Goal: Book appointment/travel/reservation

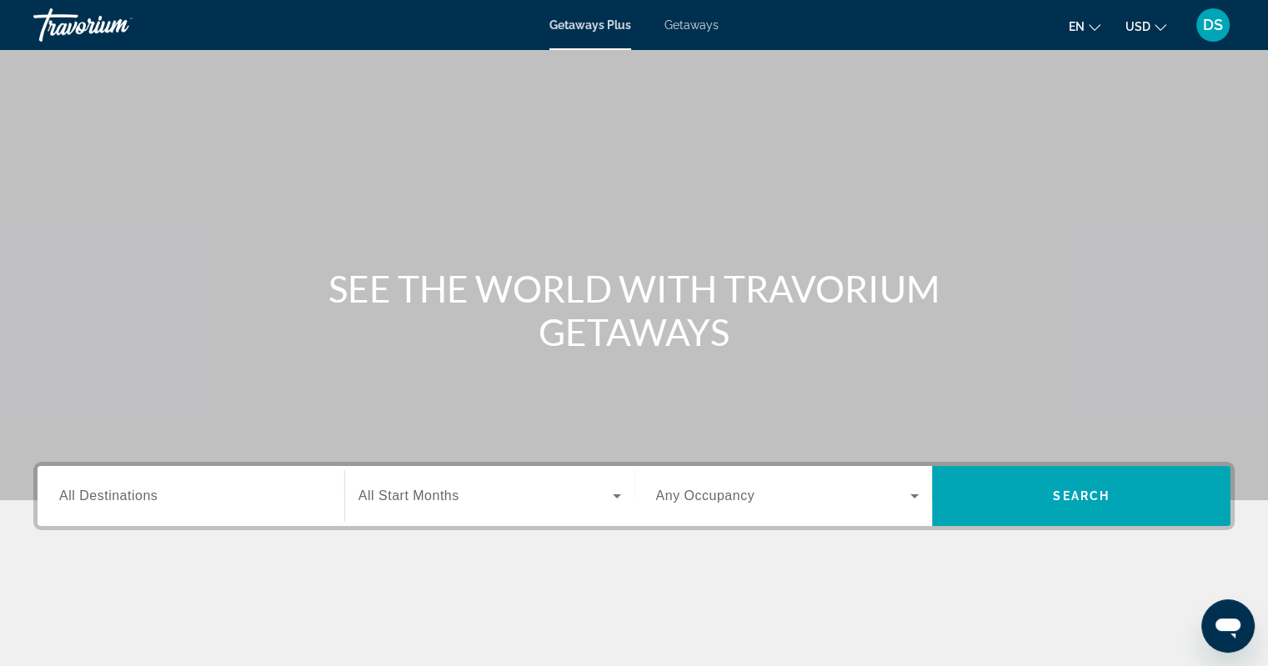
click at [187, 507] on div "Search widget" at bounding box center [190, 497] width 263 height 48
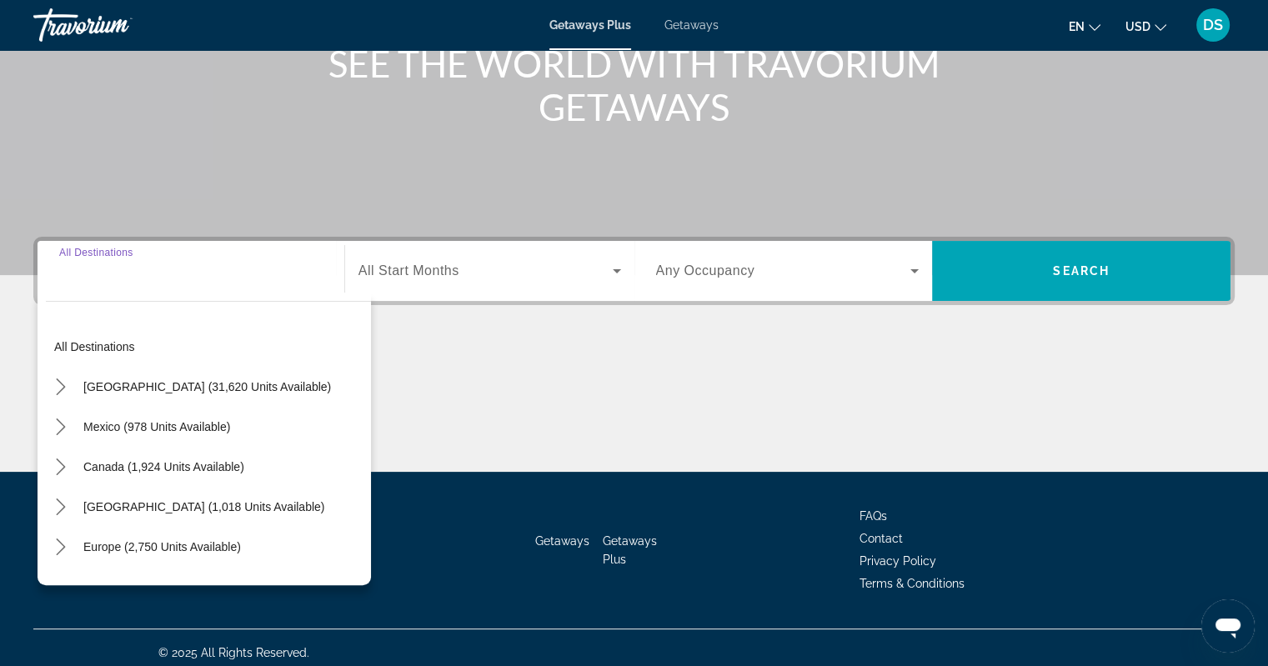
scroll to position [234, 0]
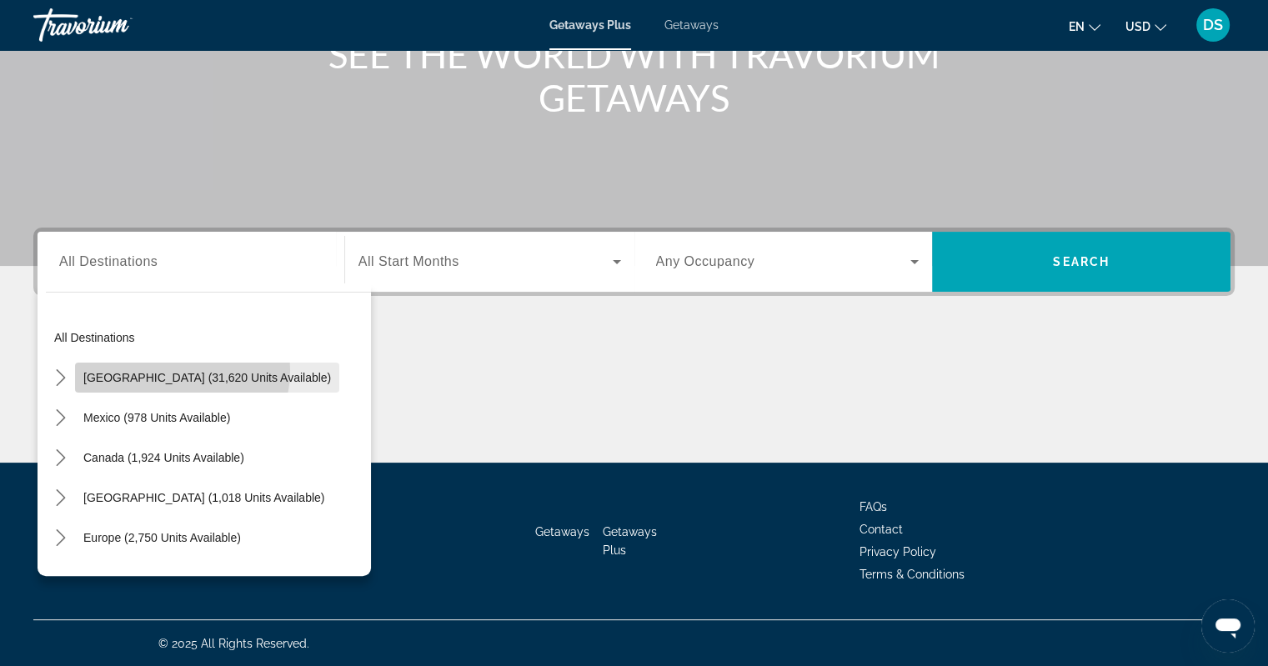
click at [168, 371] on span "United States (31,620 units available)" at bounding box center [207, 377] width 248 height 13
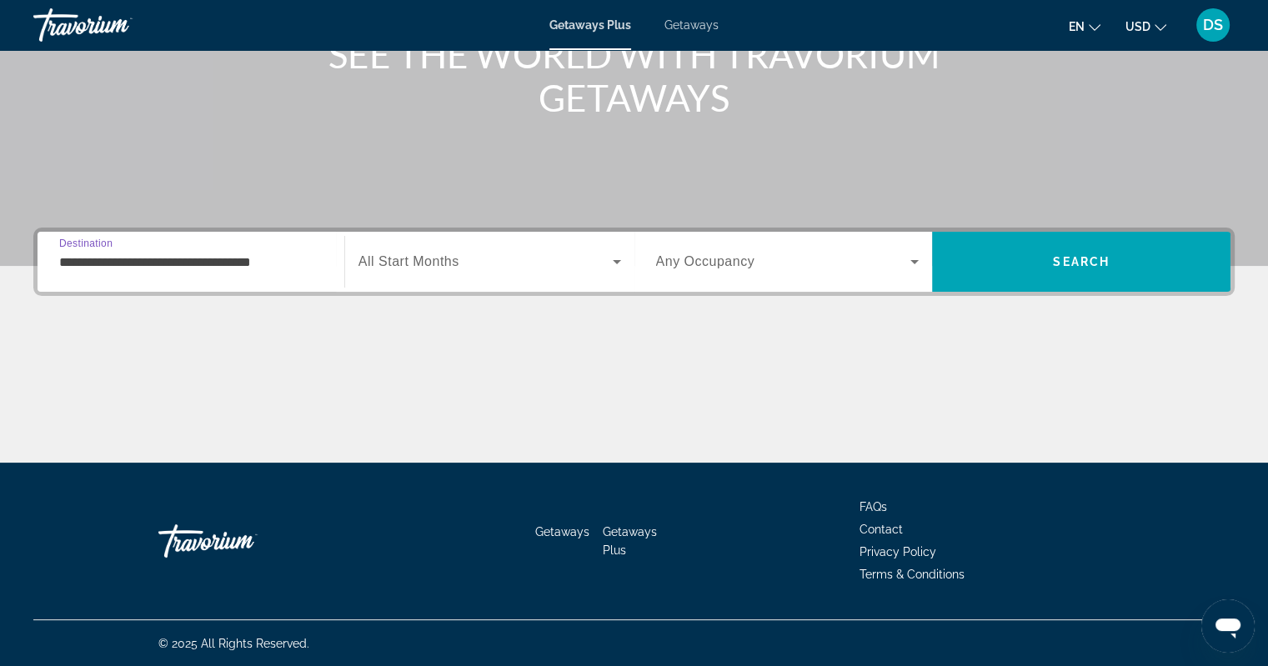
click at [322, 253] on input "**********" at bounding box center [190, 263] width 263 height 20
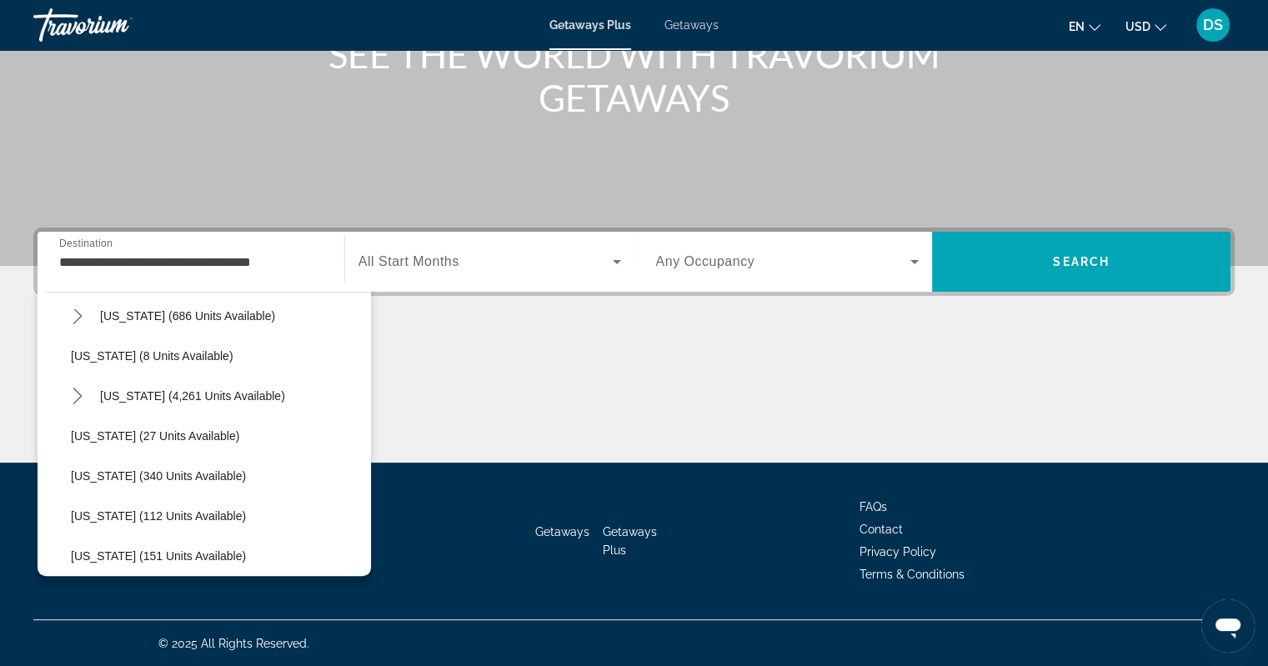
scroll to position [188, 0]
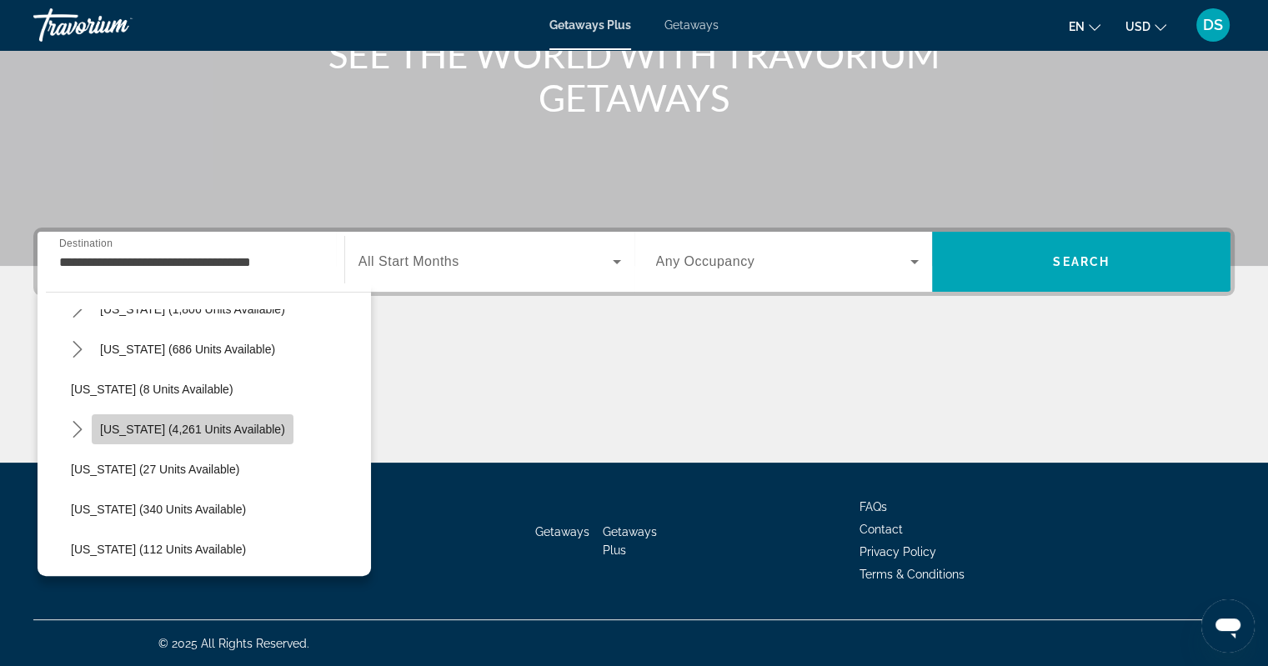
click at [206, 419] on span "Select destination: Florida (4,261 units available)" at bounding box center [193, 429] width 202 height 40
type input "**********"
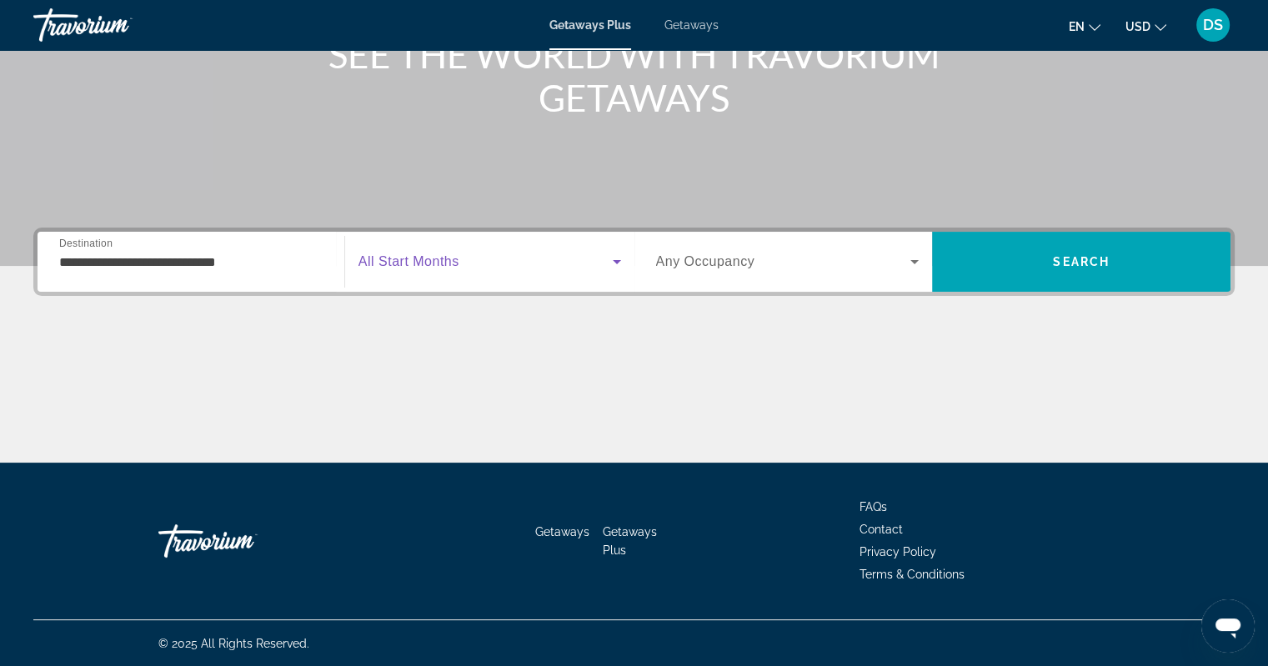
click at [612, 264] on icon "Search widget" at bounding box center [617, 262] width 20 height 20
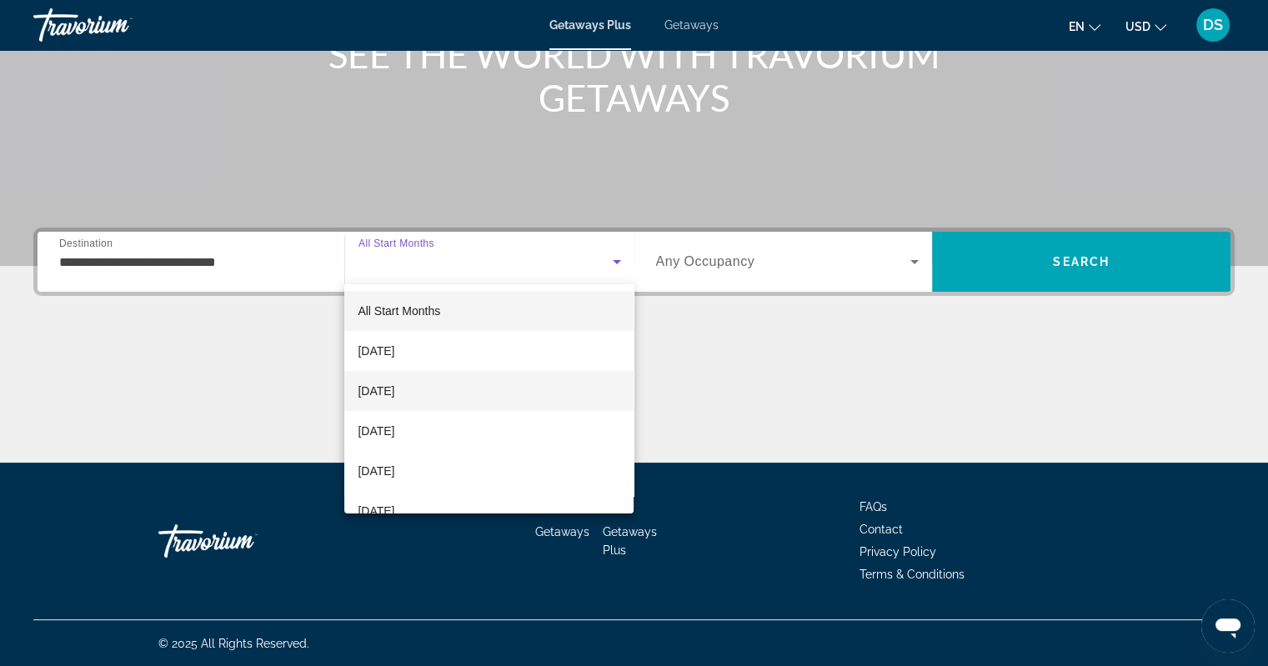
click at [394, 392] on span "November 2025" at bounding box center [376, 391] width 37 height 20
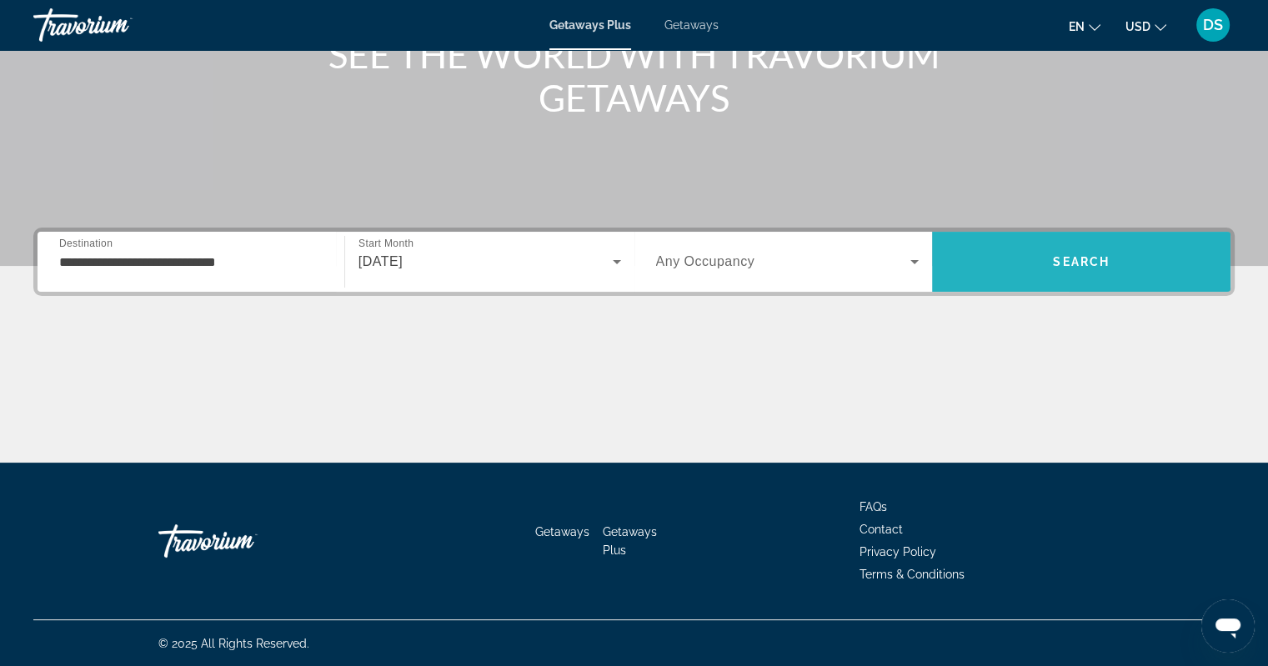
click at [940, 236] on span "Search" at bounding box center [1081, 262] width 298 height 60
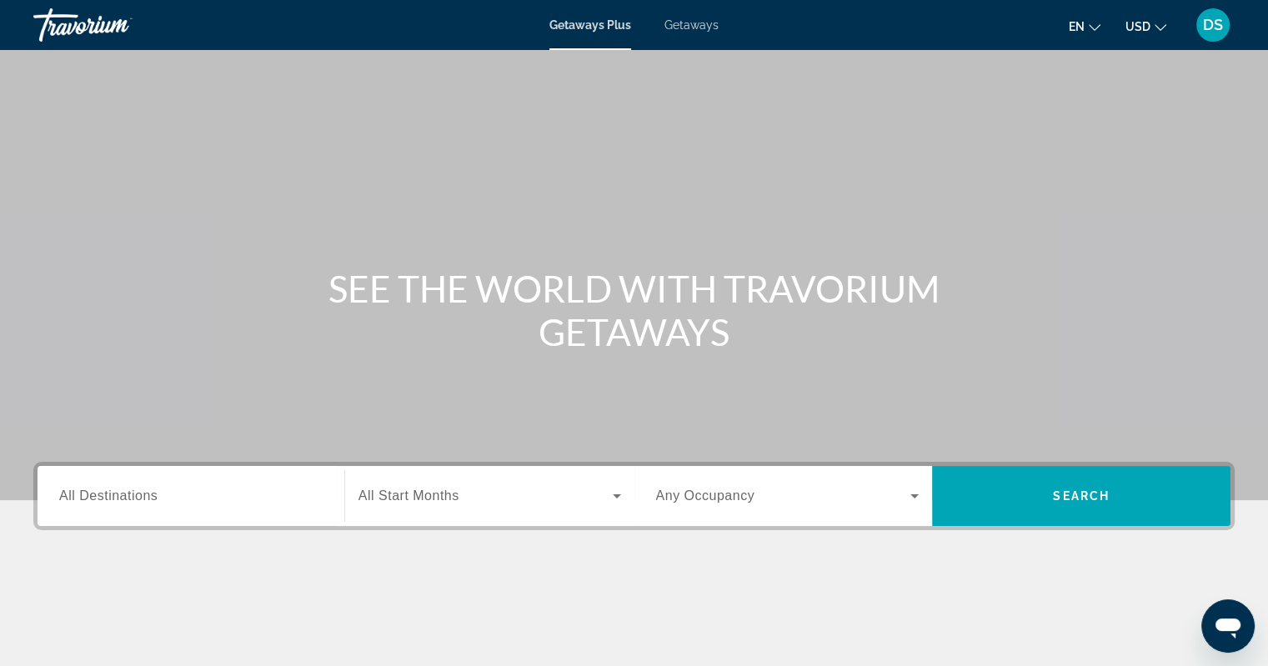
click at [202, 506] on div "Search widget" at bounding box center [190, 497] width 263 height 48
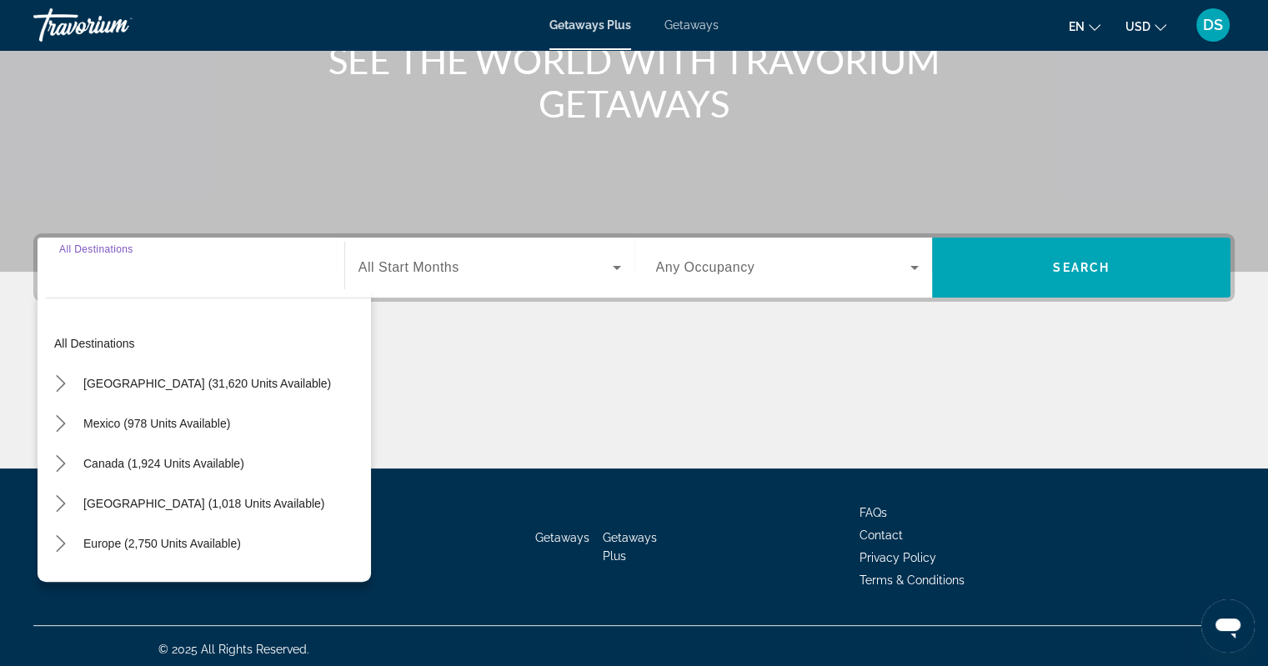
scroll to position [234, 0]
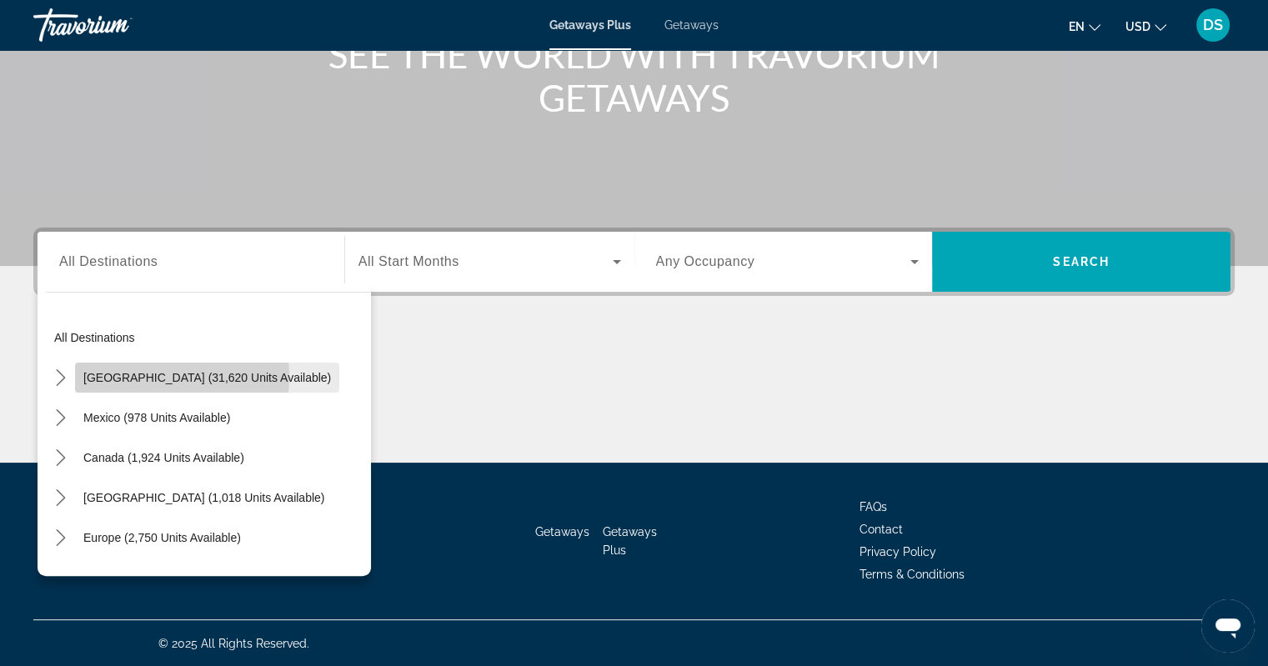
click at [164, 376] on span "United States (31,620 units available)" at bounding box center [207, 377] width 248 height 13
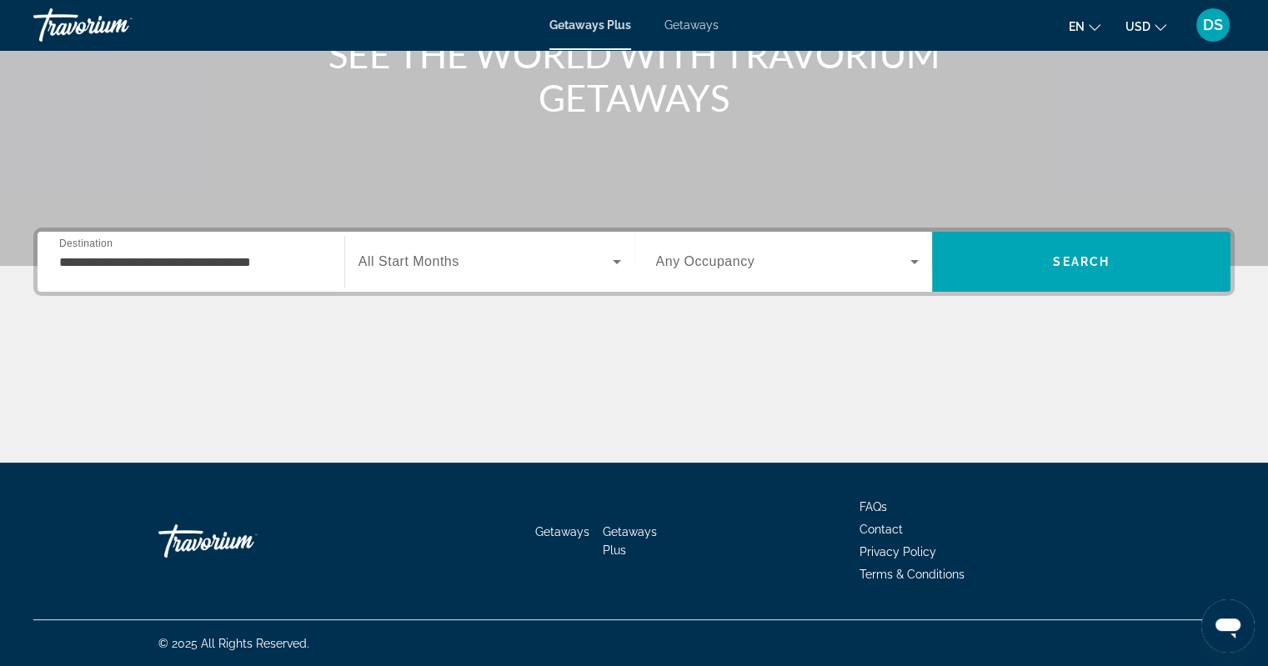
click at [317, 274] on div "**********" at bounding box center [190, 262] width 263 height 48
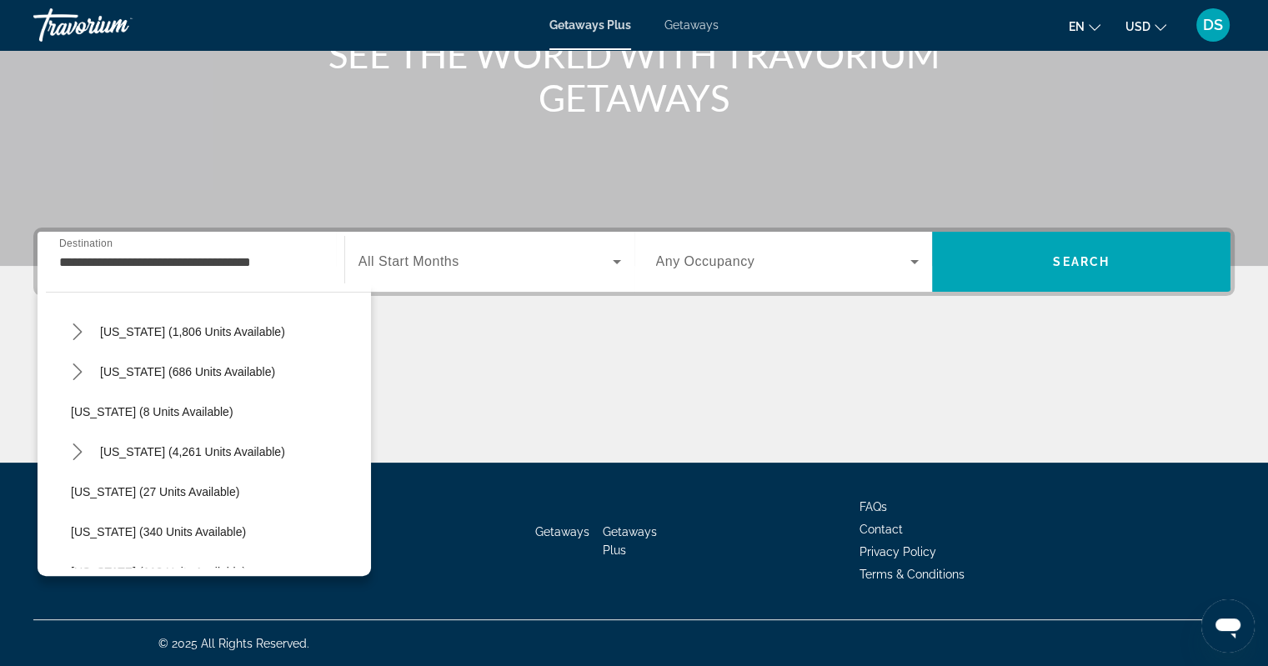
scroll to position [167, 0]
click at [243, 451] on span "Florida (4,261 units available)" at bounding box center [192, 450] width 185 height 13
type input "**********"
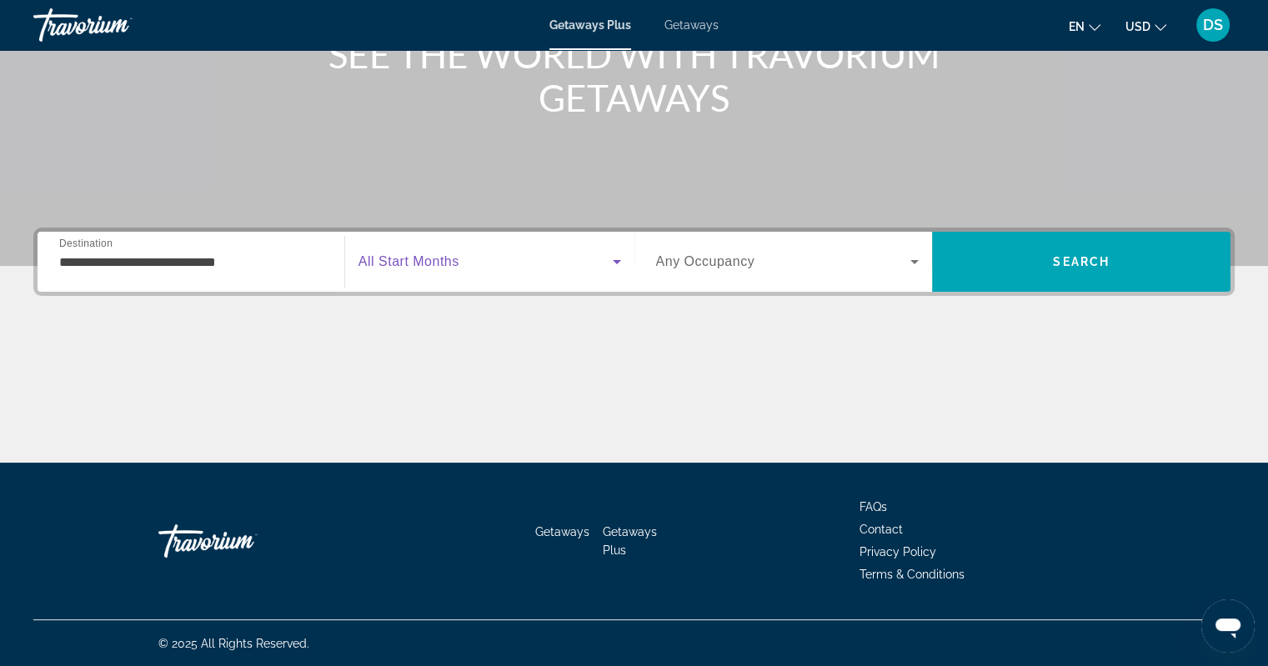
click at [618, 265] on icon "Search widget" at bounding box center [617, 262] width 20 height 20
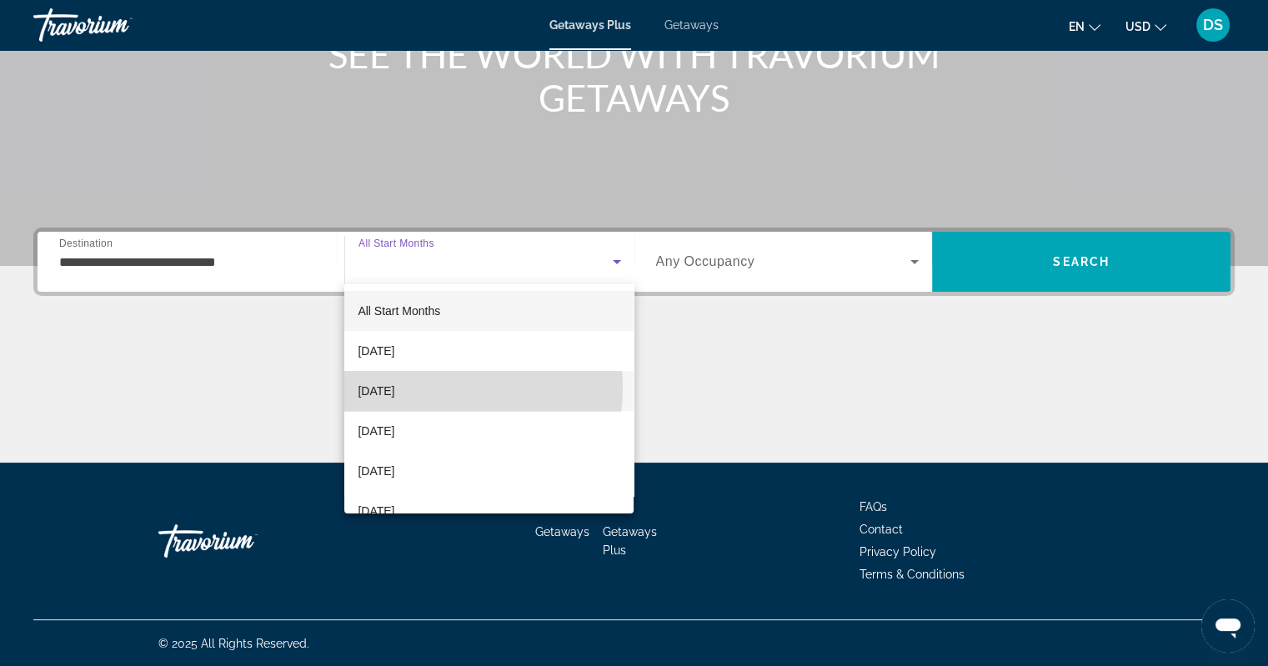
click at [394, 386] on span "November 2025" at bounding box center [376, 391] width 37 height 20
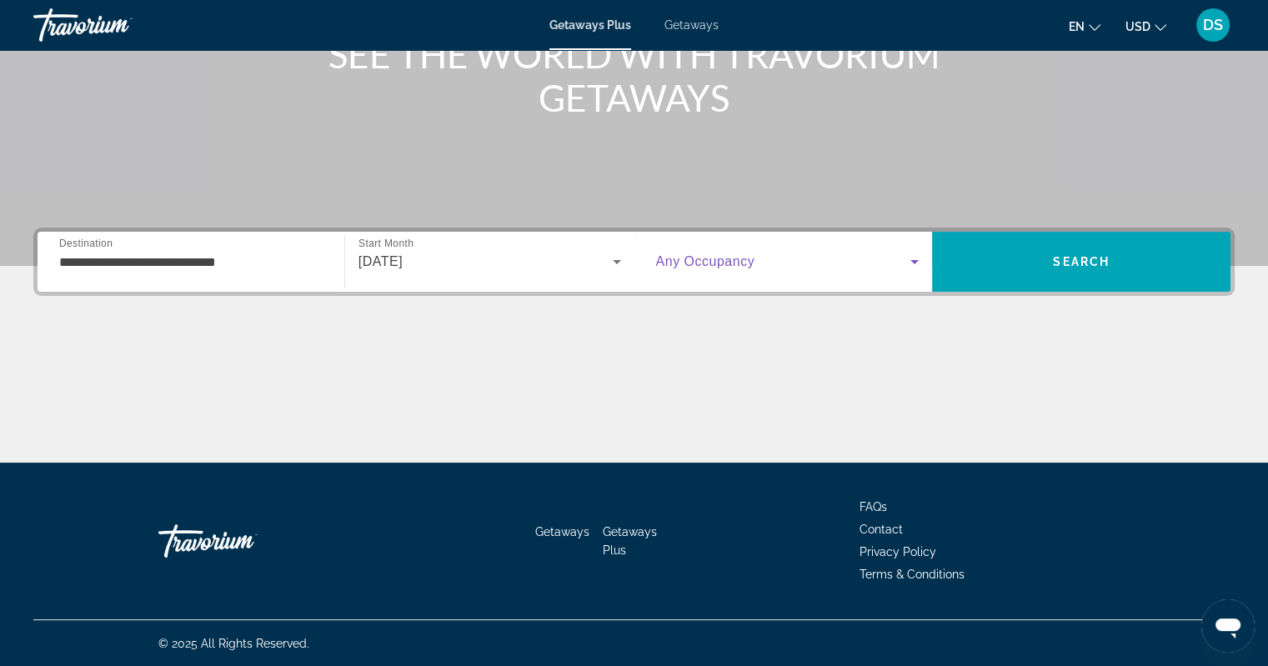
click at [909, 259] on icon "Search widget" at bounding box center [914, 262] width 20 height 20
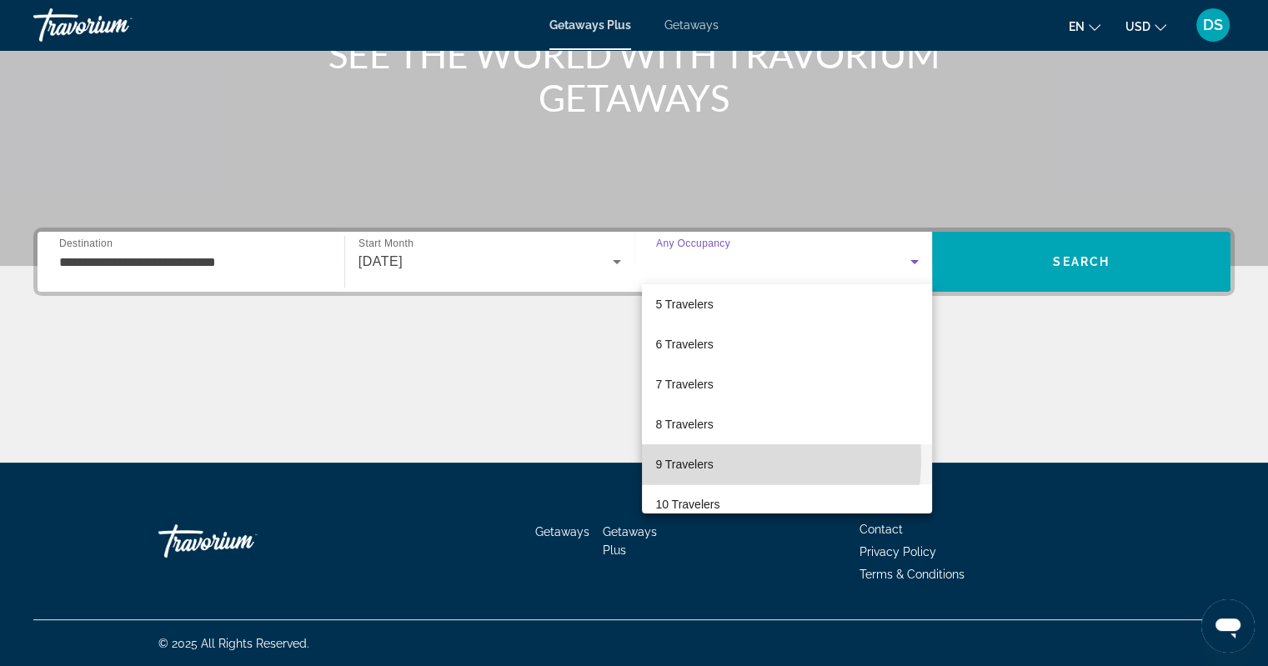
click at [687, 458] on span "9 Travelers" at bounding box center [684, 464] width 58 height 20
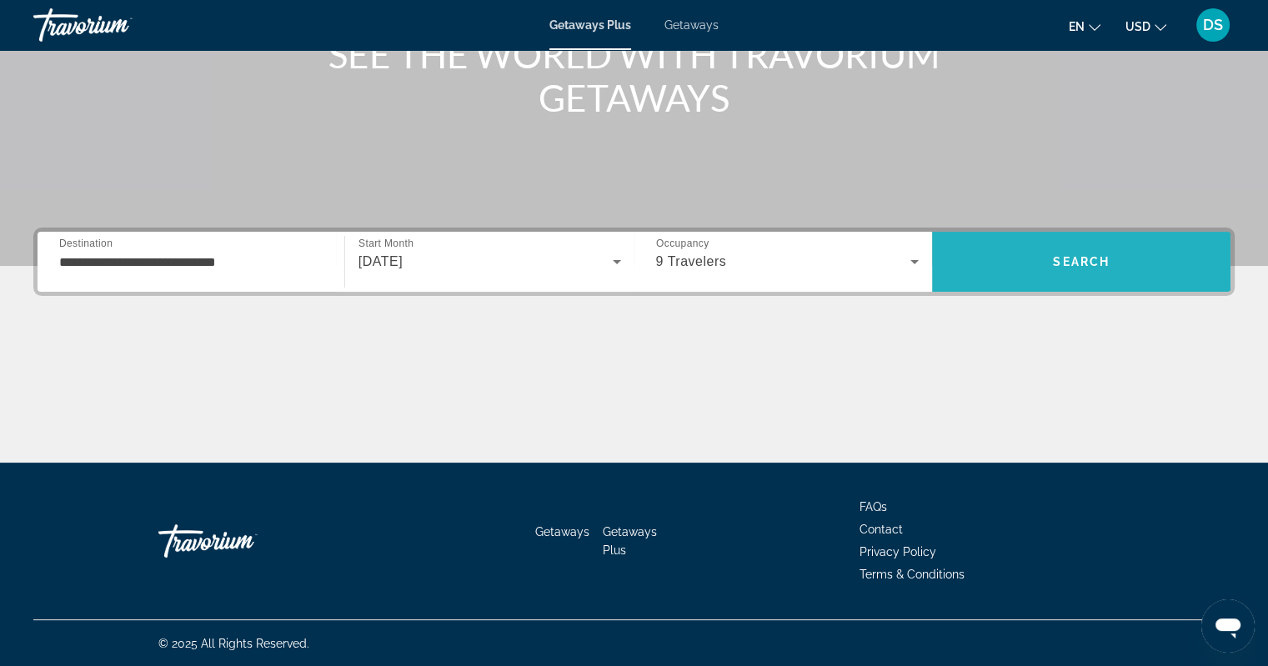
click at [1067, 258] on span "Search" at bounding box center [1081, 261] width 57 height 13
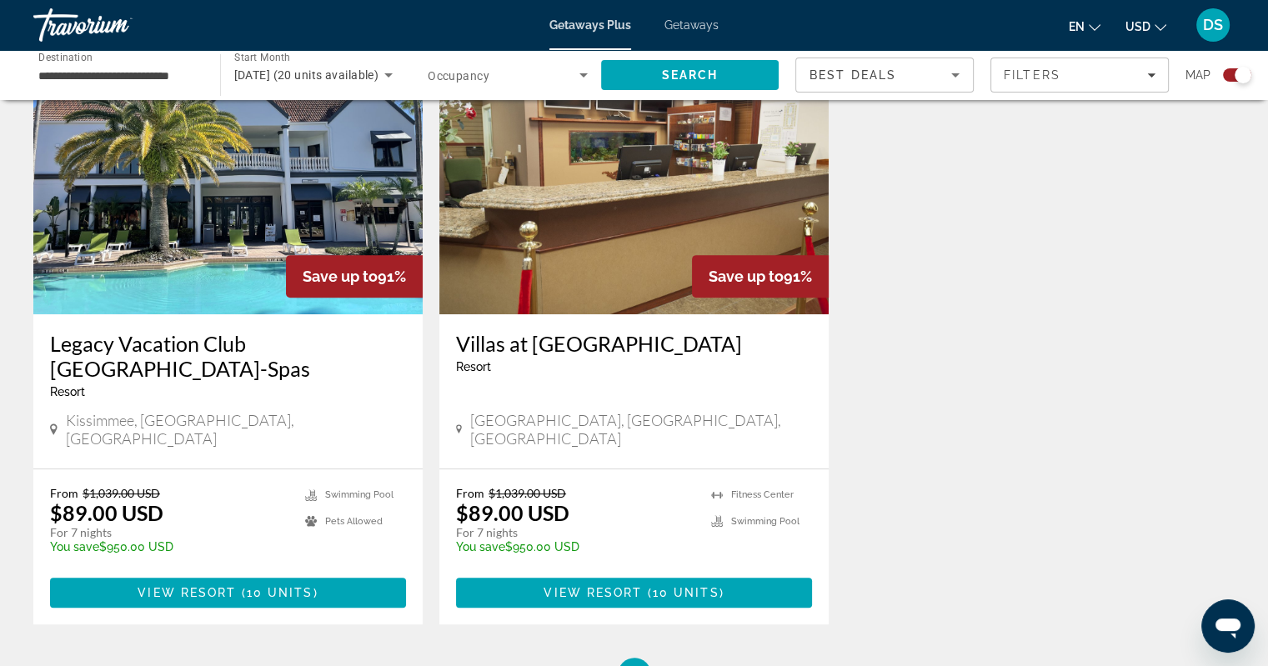
scroll to position [633, 0]
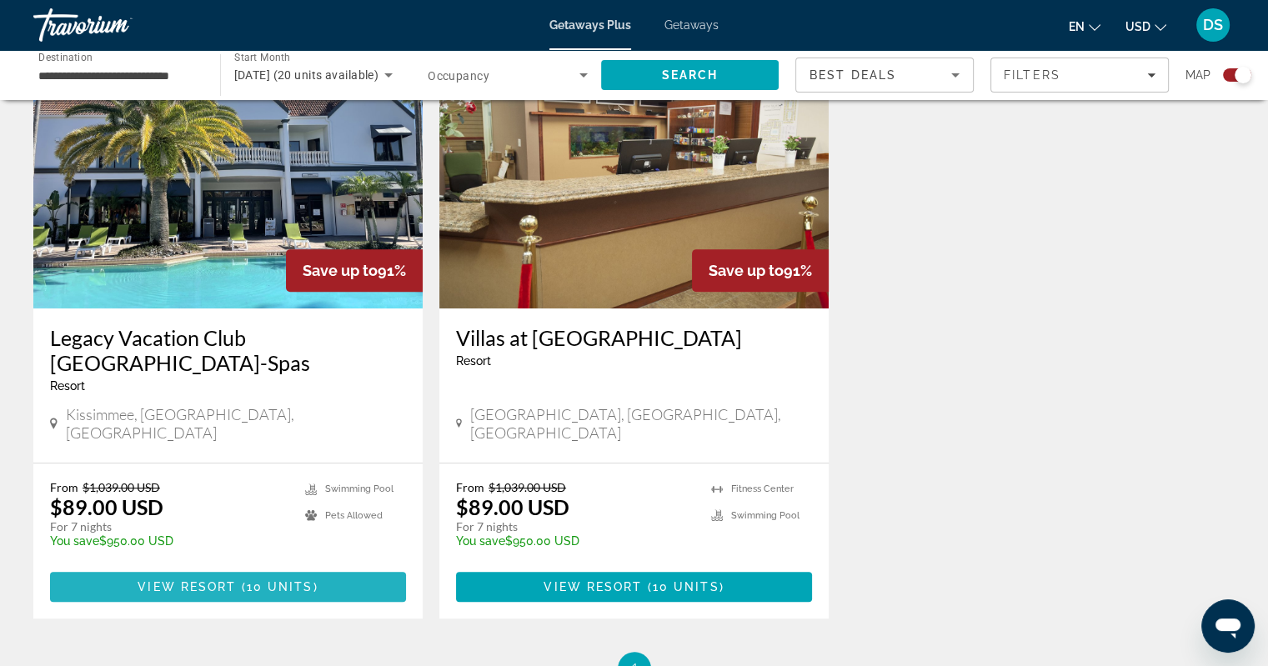
click at [204, 580] on span "View Resort" at bounding box center [187, 586] width 98 height 13
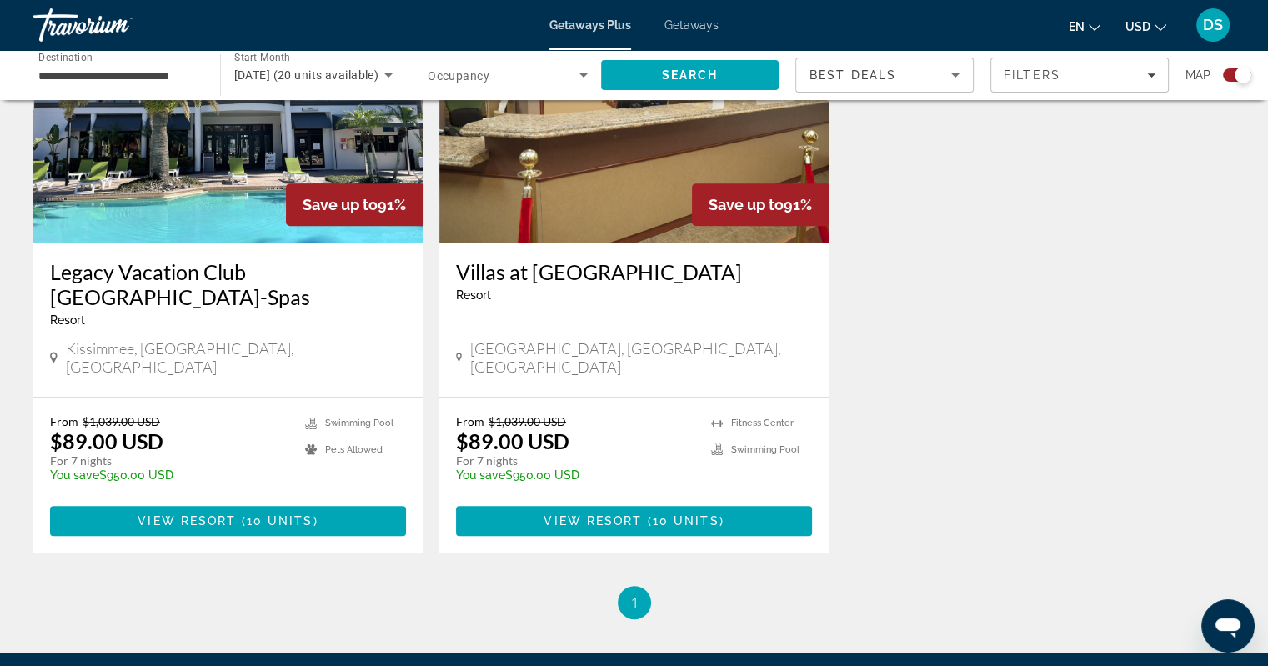
scroll to position [700, 0]
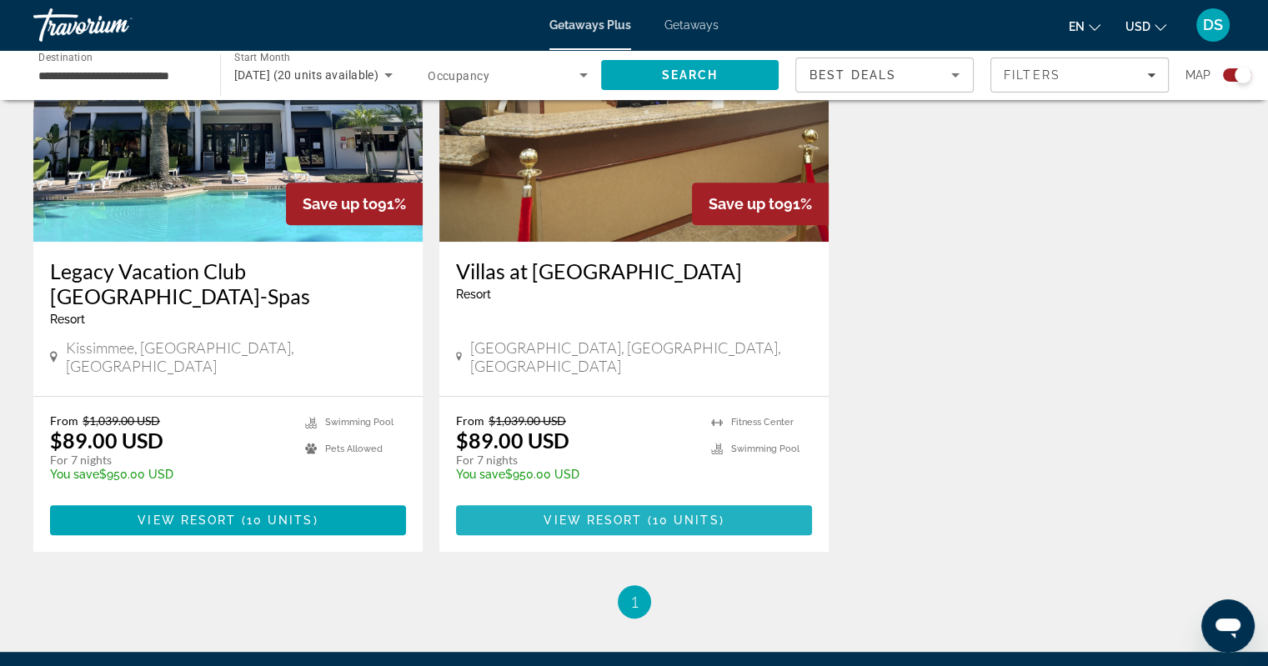
click at [614, 513] on span "View Resort" at bounding box center [592, 519] width 98 height 13
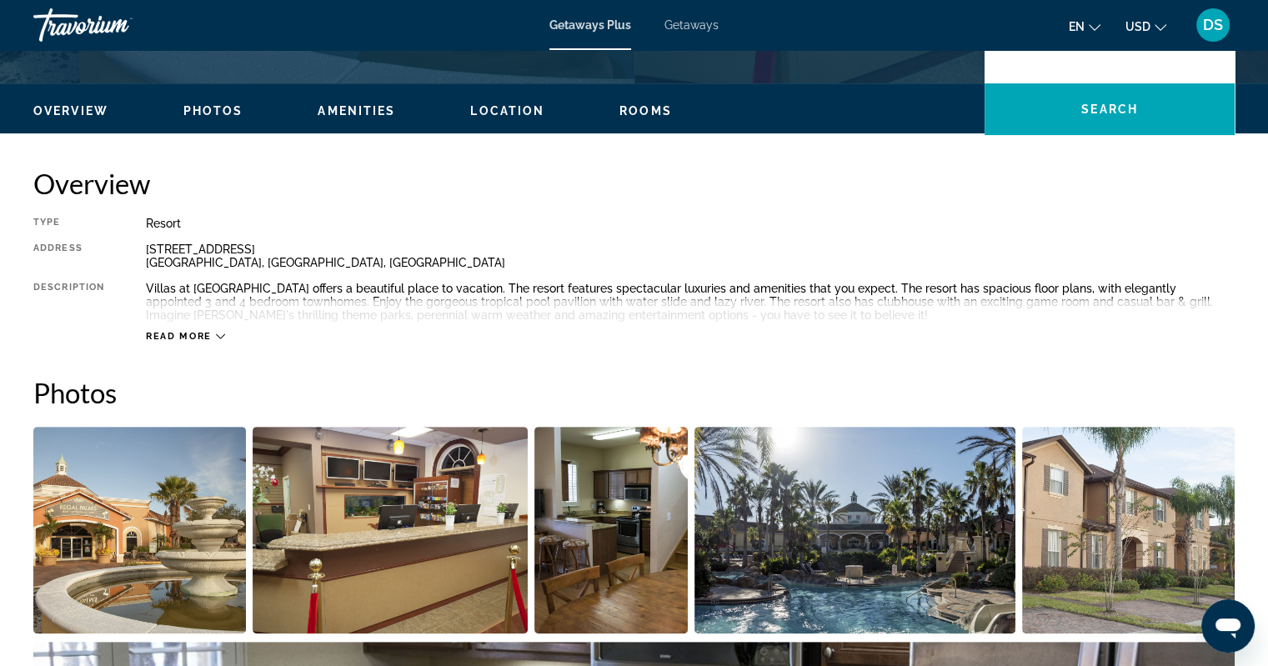
scroll to position [500, 0]
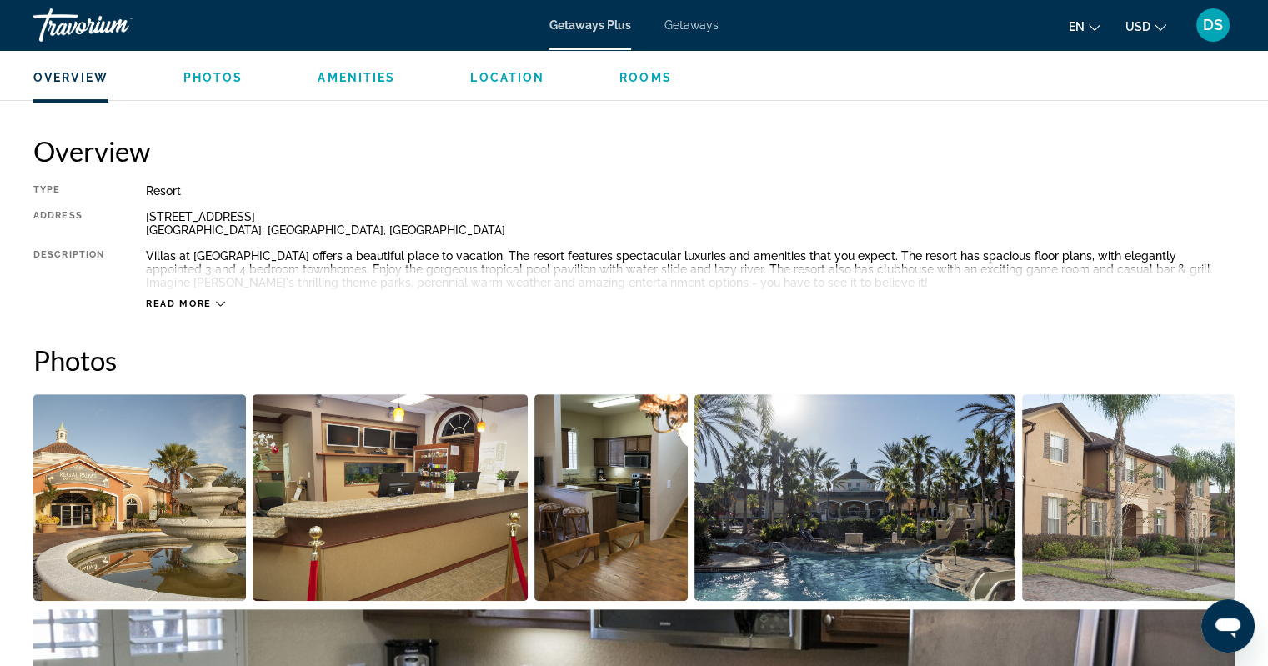
click at [603, 572] on img "Open full-screen image slider" at bounding box center [611, 497] width 154 height 207
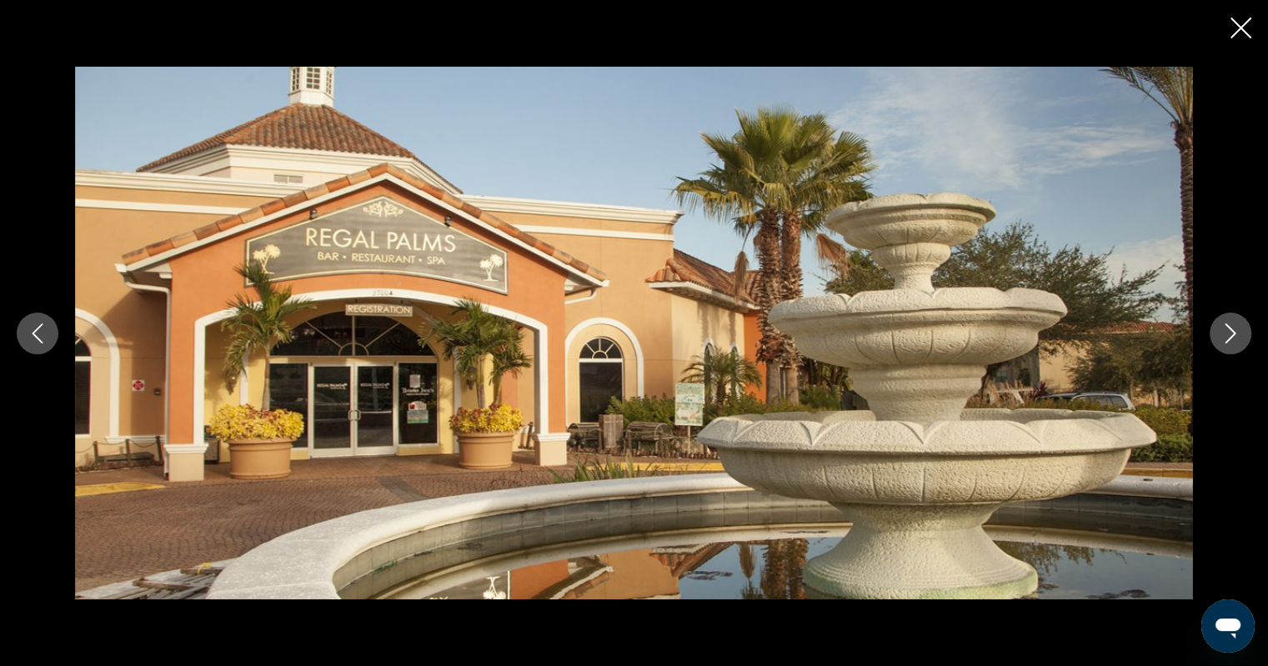
click at [1220, 338] on icon "Next image" at bounding box center [1230, 333] width 20 height 20
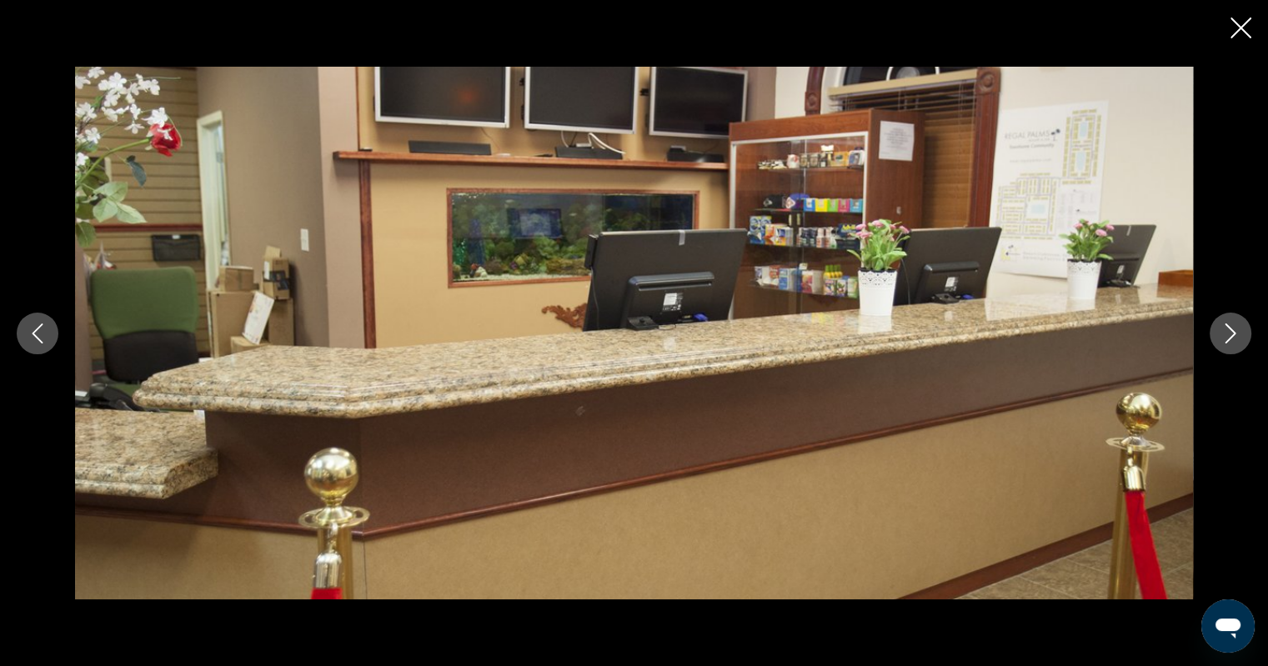
click at [1220, 338] on icon "Next image" at bounding box center [1230, 333] width 20 height 20
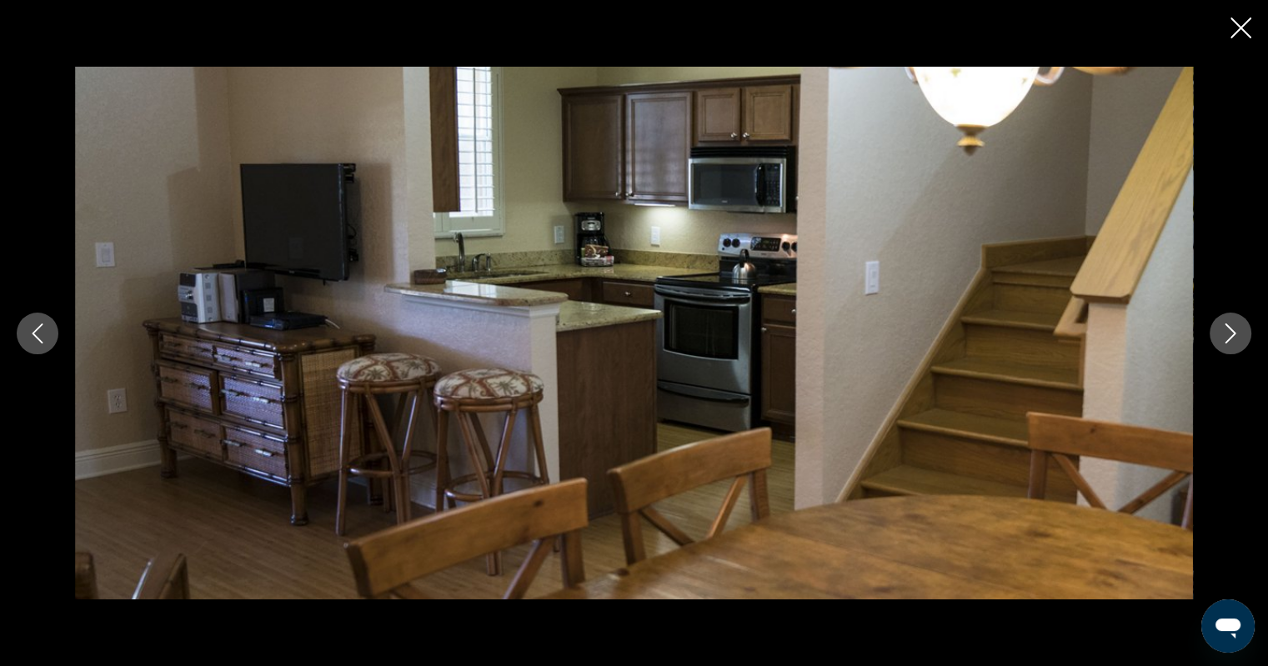
click at [1220, 338] on icon "Next image" at bounding box center [1230, 333] width 20 height 20
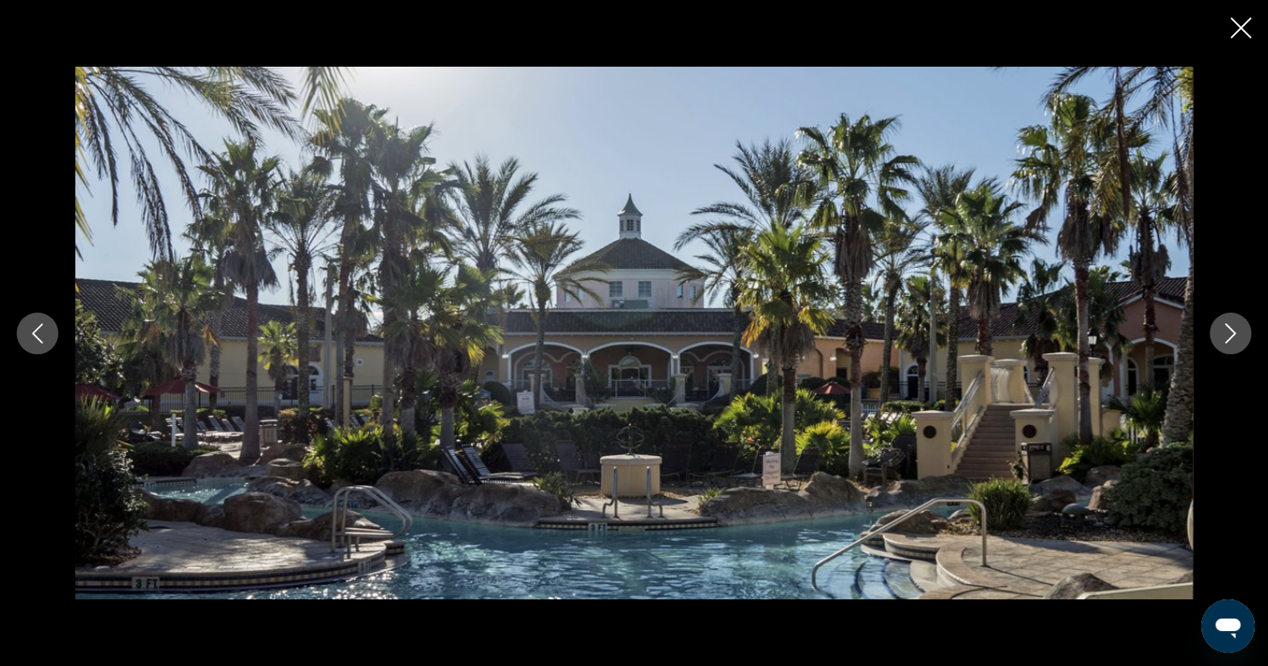
click at [1220, 338] on icon "Next image" at bounding box center [1230, 333] width 20 height 20
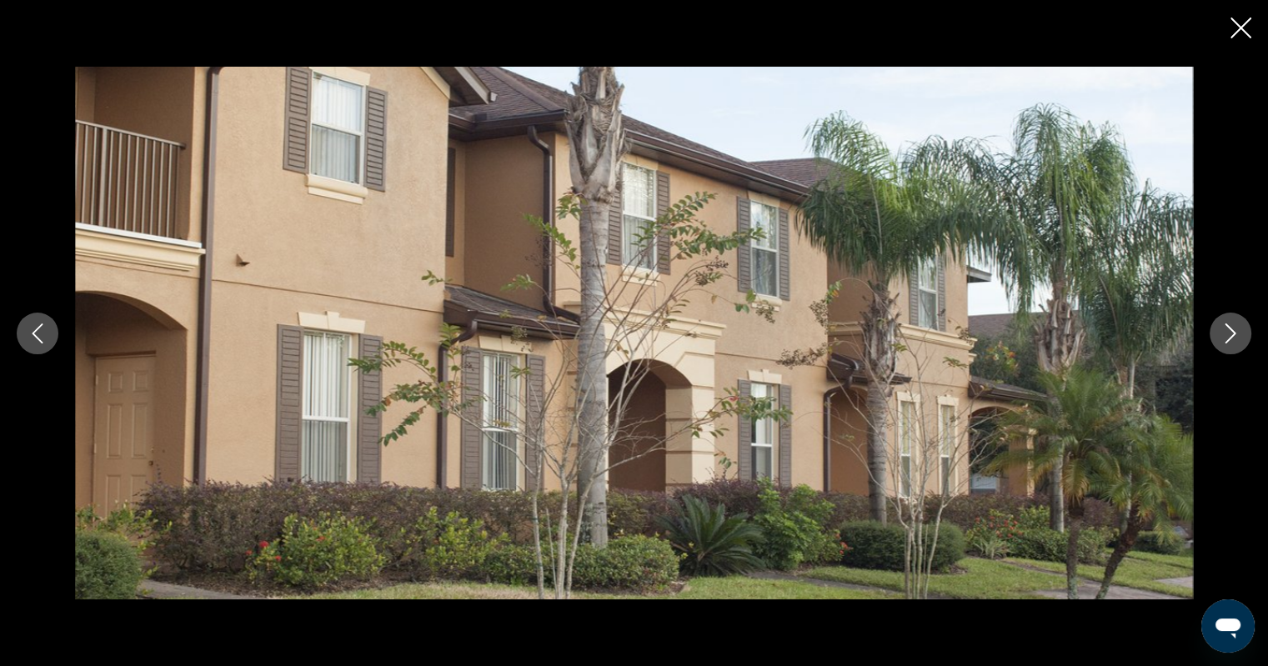
click at [1220, 338] on icon "Next image" at bounding box center [1230, 333] width 20 height 20
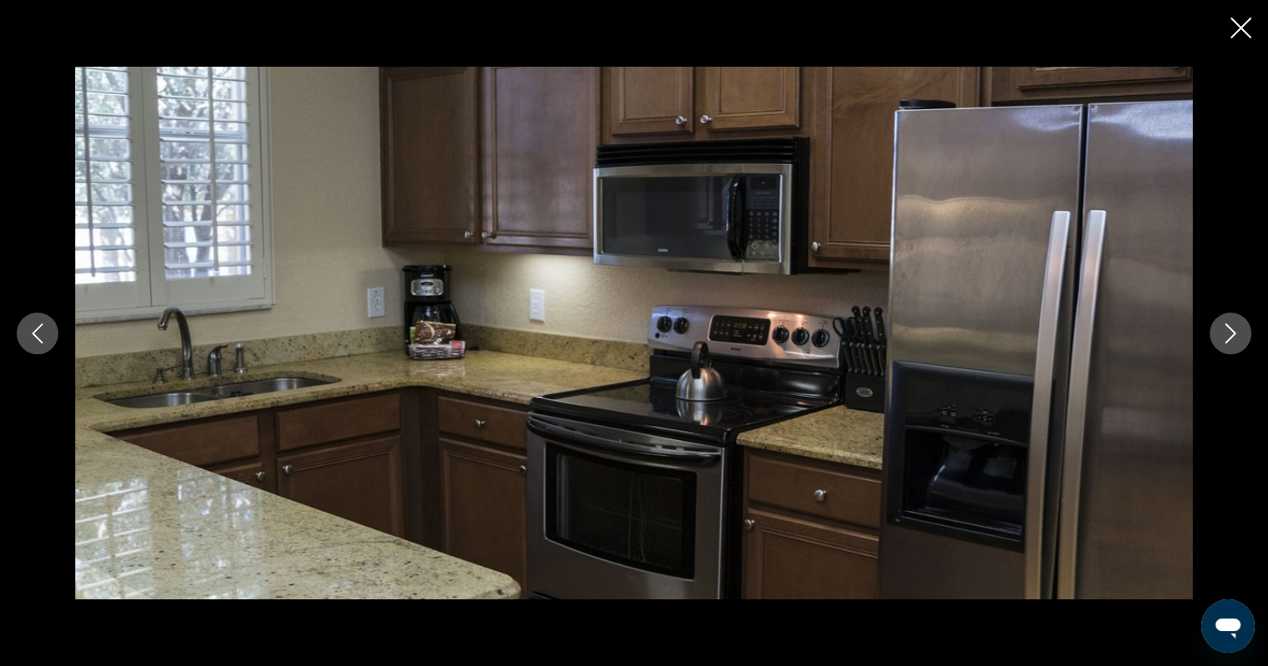
click at [1220, 338] on icon "Next image" at bounding box center [1230, 333] width 20 height 20
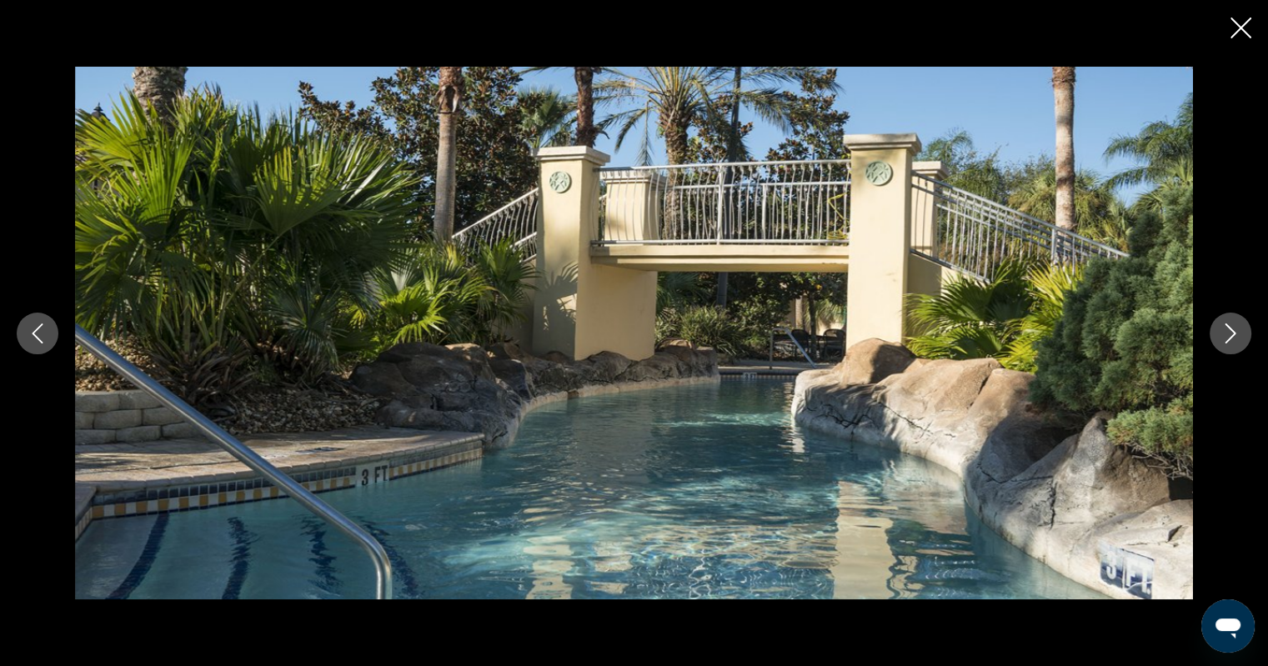
click at [1220, 338] on icon "Next image" at bounding box center [1230, 333] width 20 height 20
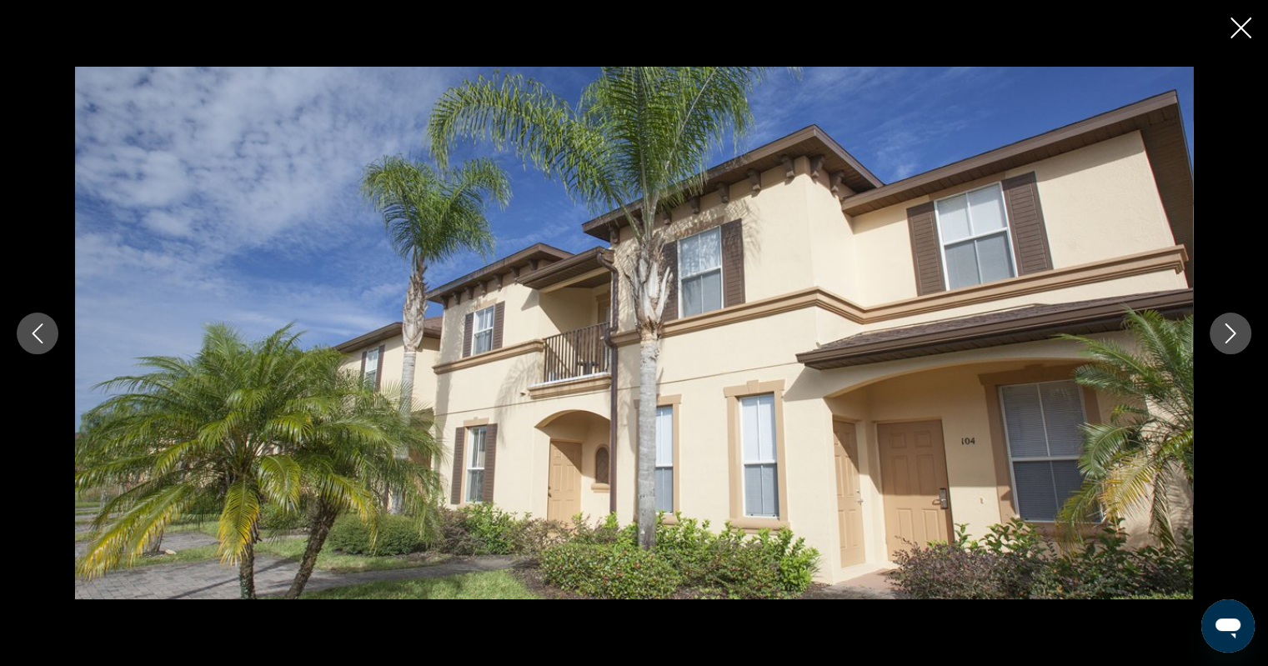
click at [1220, 338] on icon "Next image" at bounding box center [1230, 333] width 20 height 20
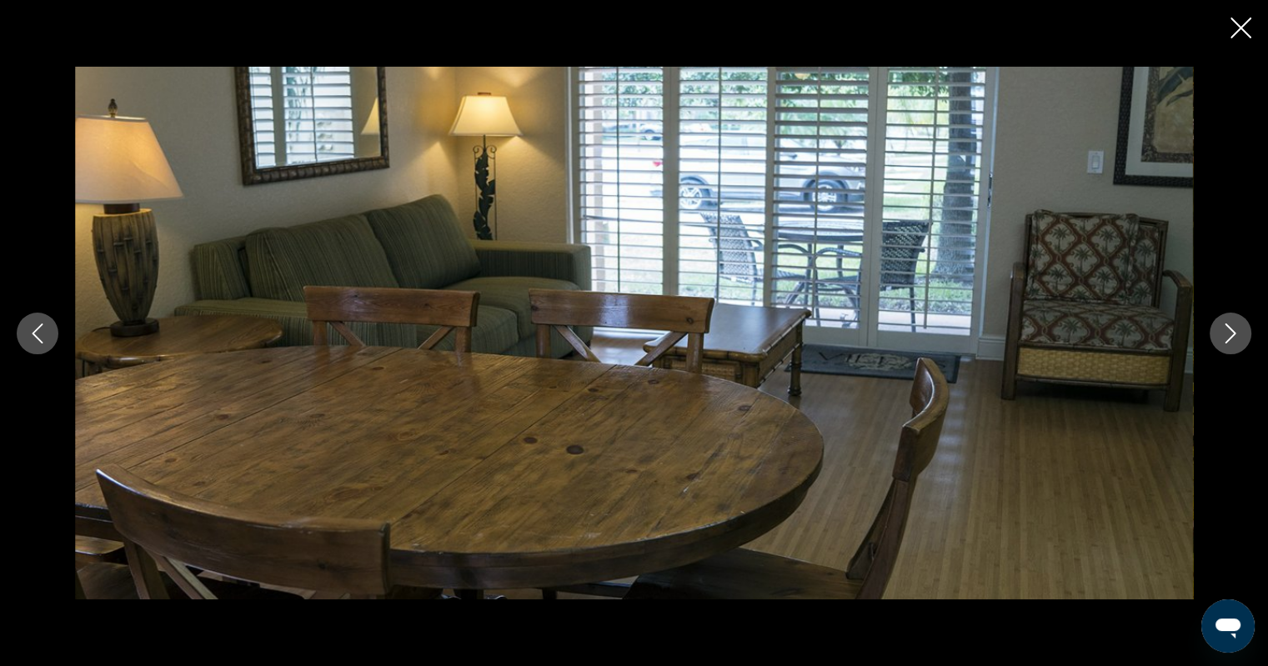
click at [1220, 338] on icon "Next image" at bounding box center [1230, 333] width 20 height 20
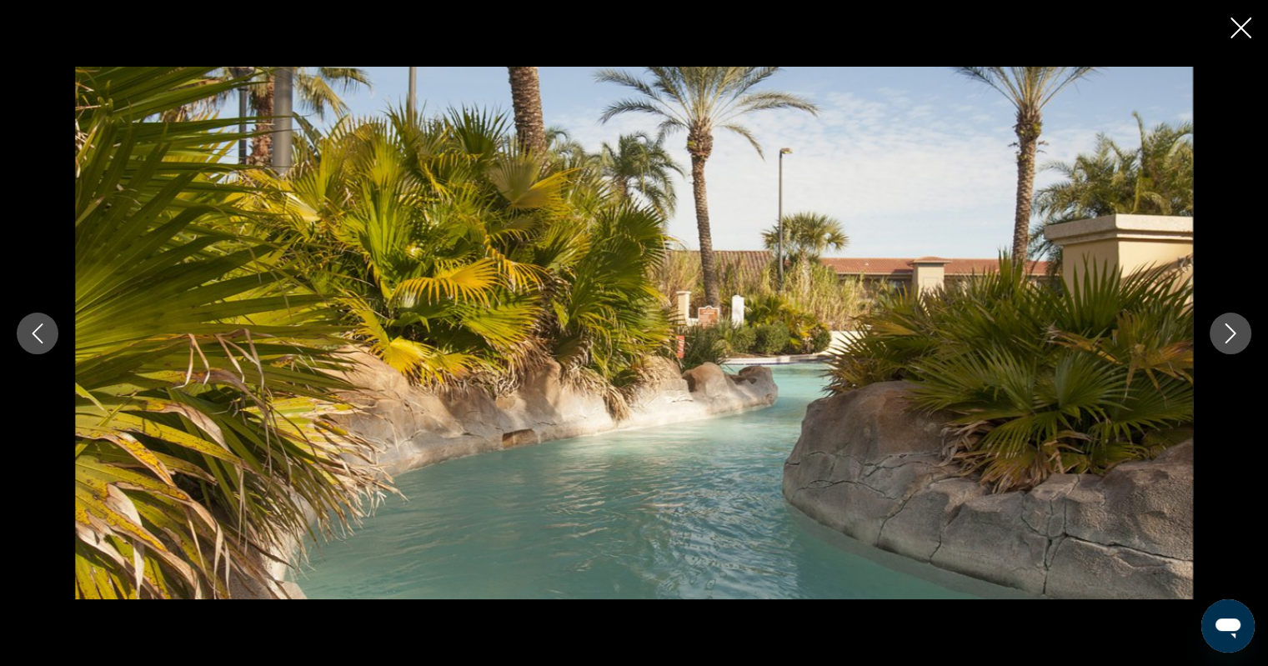
click at [1220, 338] on icon "Next image" at bounding box center [1230, 333] width 20 height 20
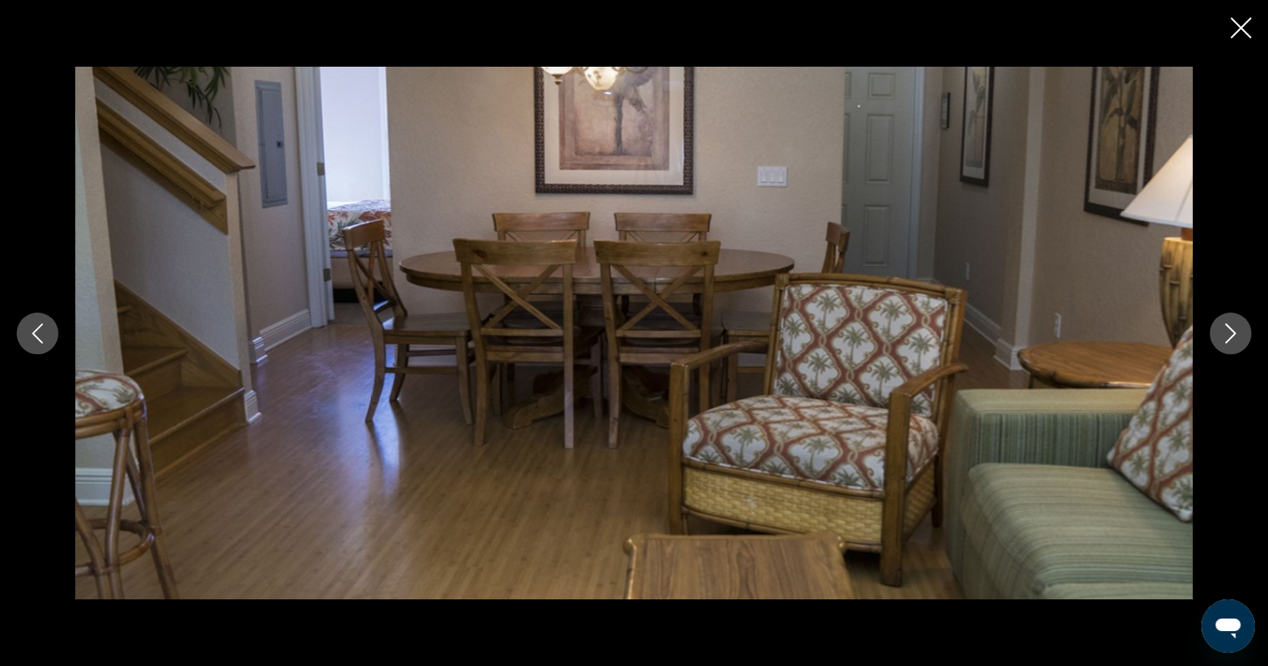
click at [1220, 338] on icon "Next image" at bounding box center [1230, 333] width 20 height 20
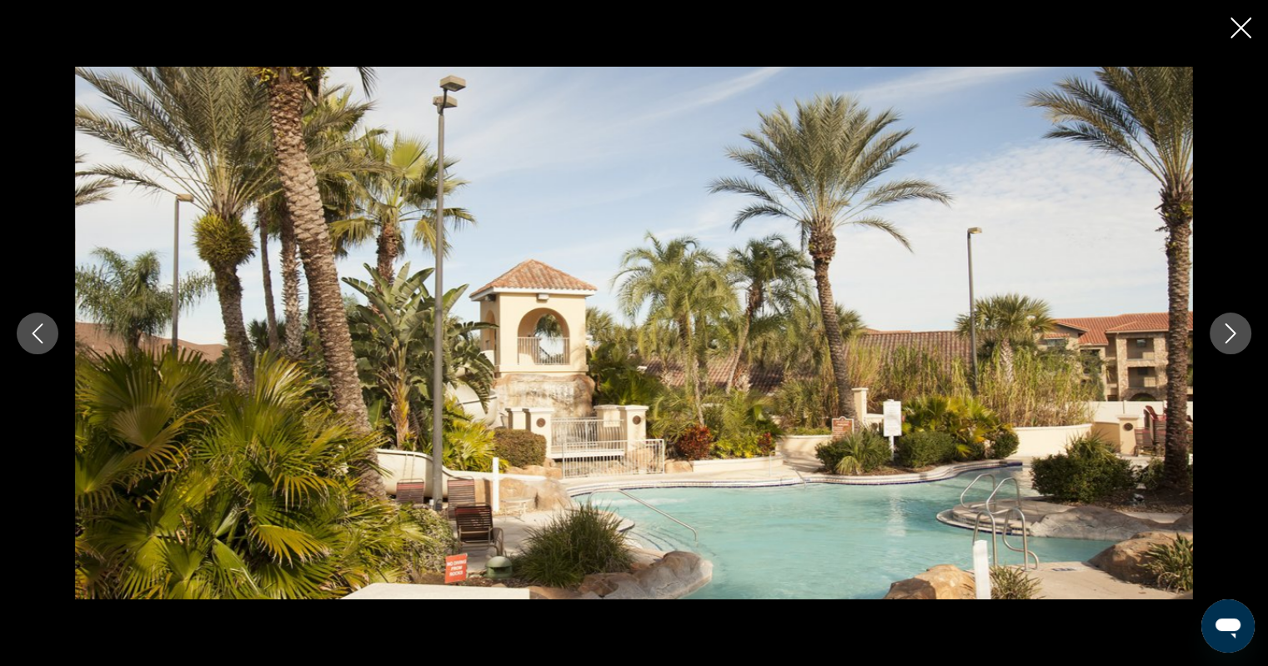
click at [1220, 338] on icon "Next image" at bounding box center [1230, 333] width 20 height 20
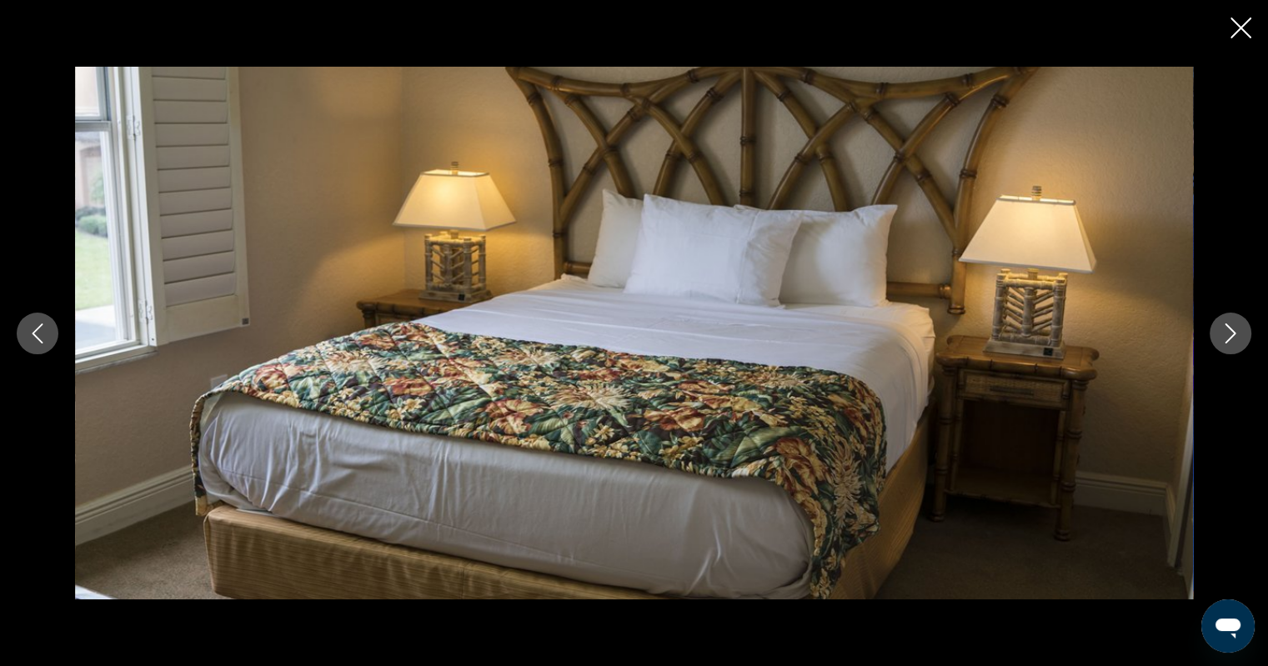
click at [1220, 338] on icon "Next image" at bounding box center [1230, 333] width 20 height 20
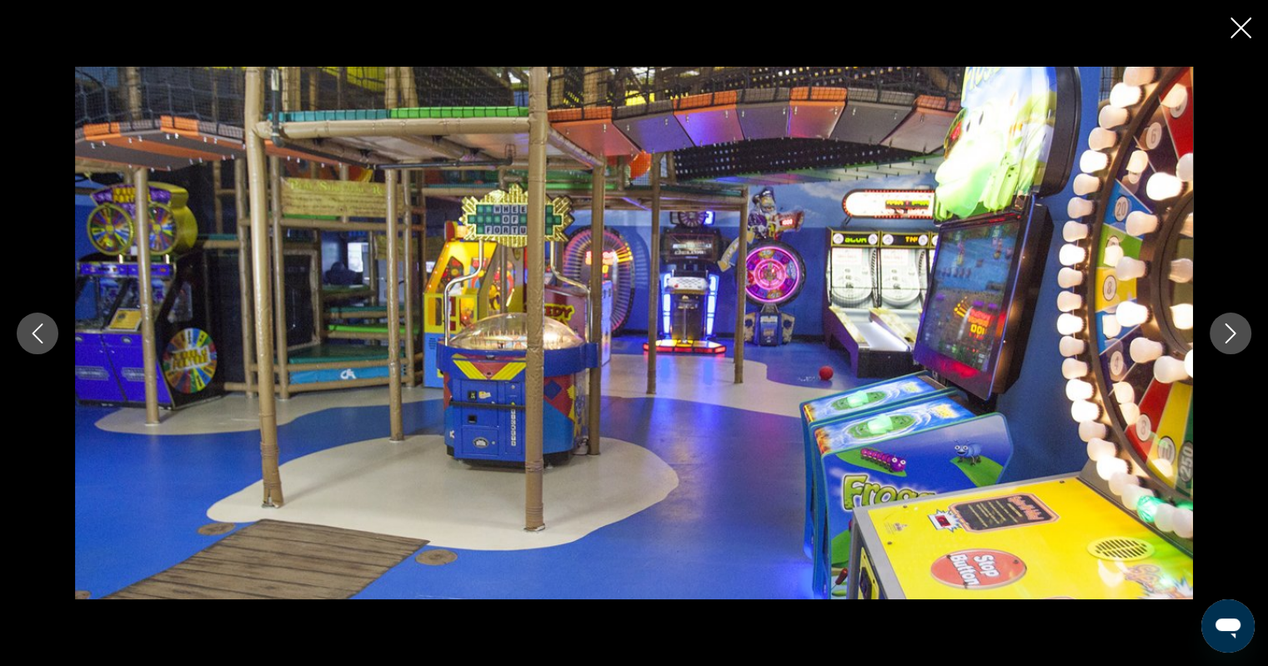
click at [1220, 338] on icon "Next image" at bounding box center [1230, 333] width 20 height 20
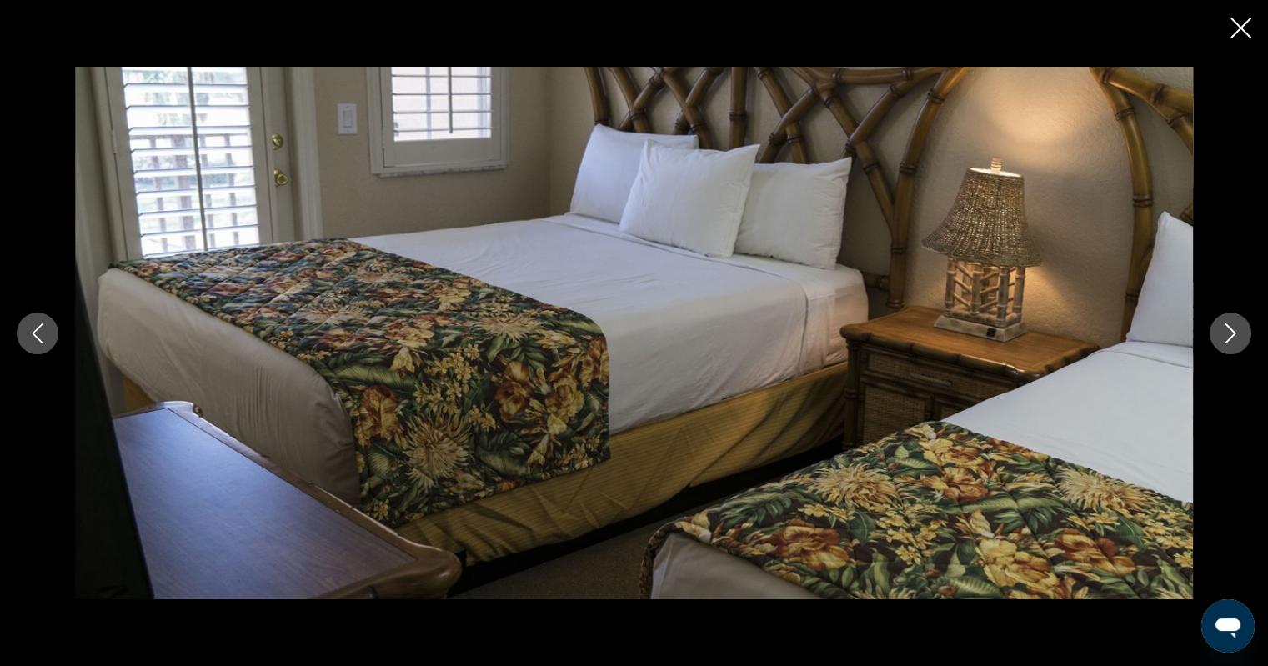
click at [1220, 338] on icon "Next image" at bounding box center [1230, 333] width 20 height 20
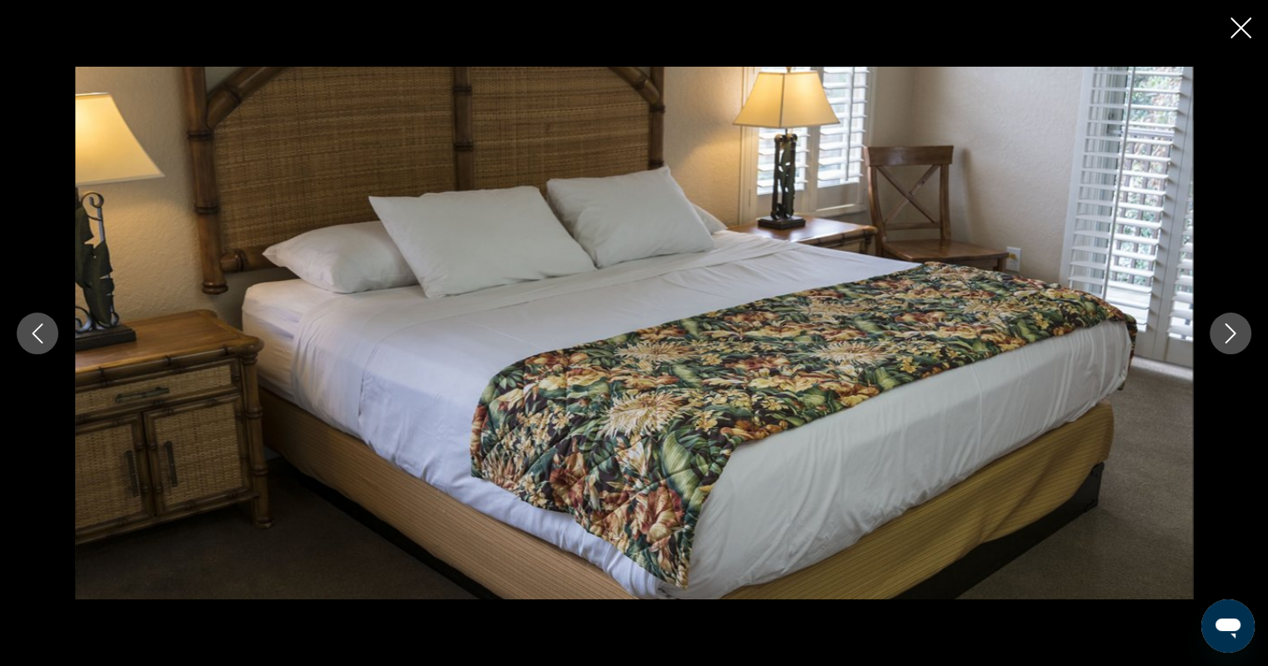
click at [1220, 338] on icon "Next image" at bounding box center [1230, 333] width 20 height 20
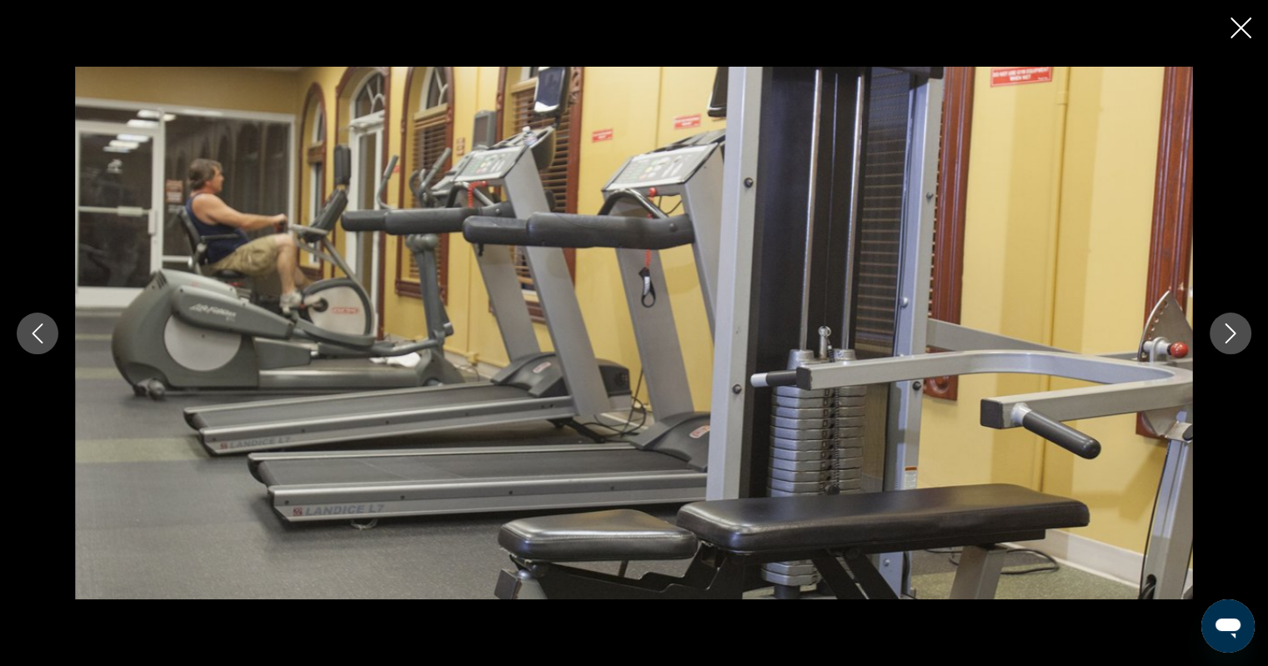
click at [1220, 338] on icon "Next image" at bounding box center [1230, 333] width 20 height 20
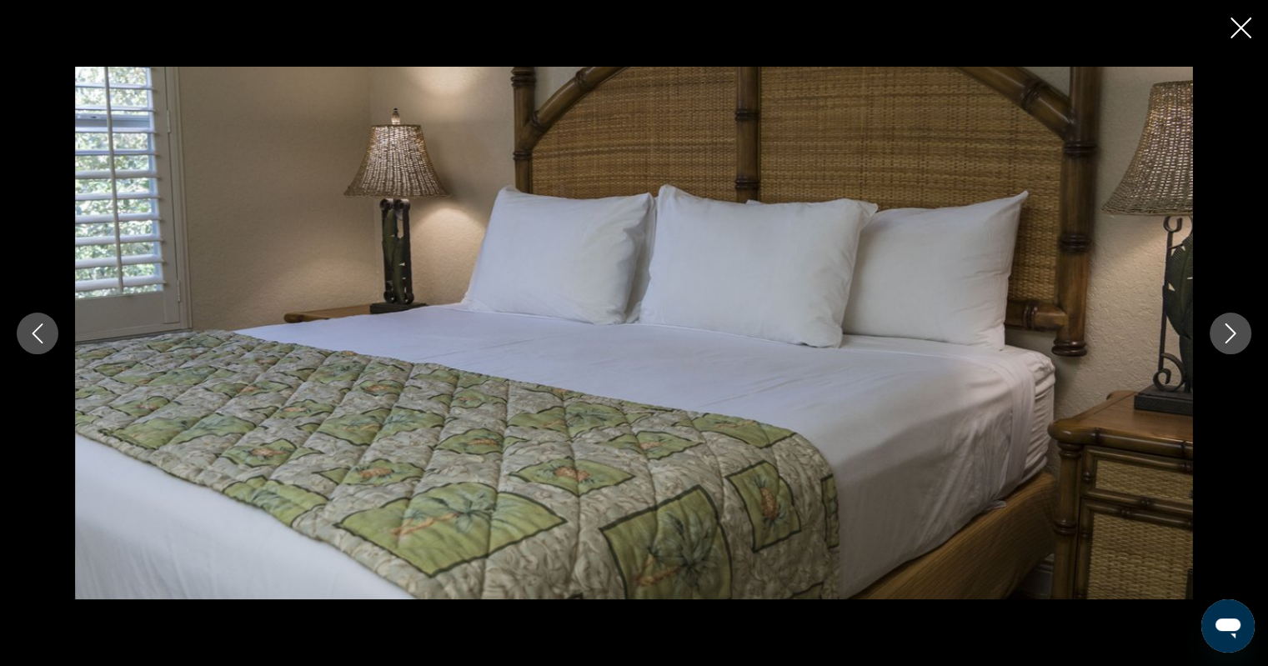
click at [1220, 338] on icon "Next image" at bounding box center [1230, 333] width 20 height 20
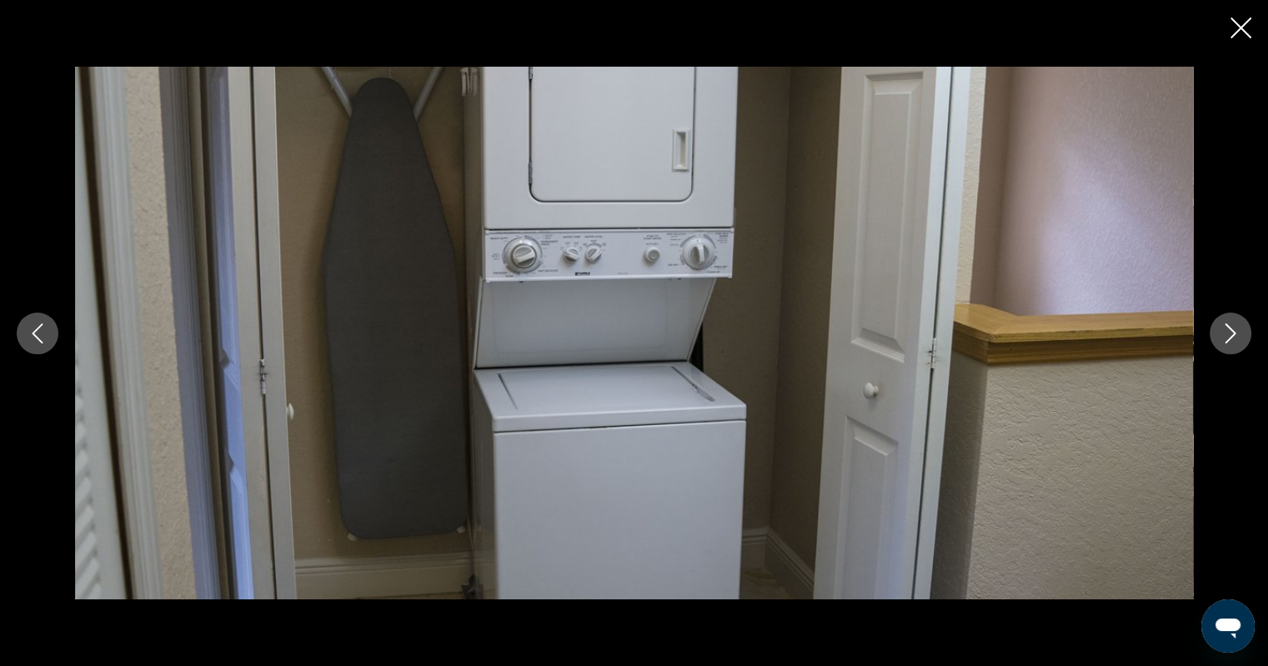
click at [1220, 338] on icon "Next image" at bounding box center [1230, 333] width 20 height 20
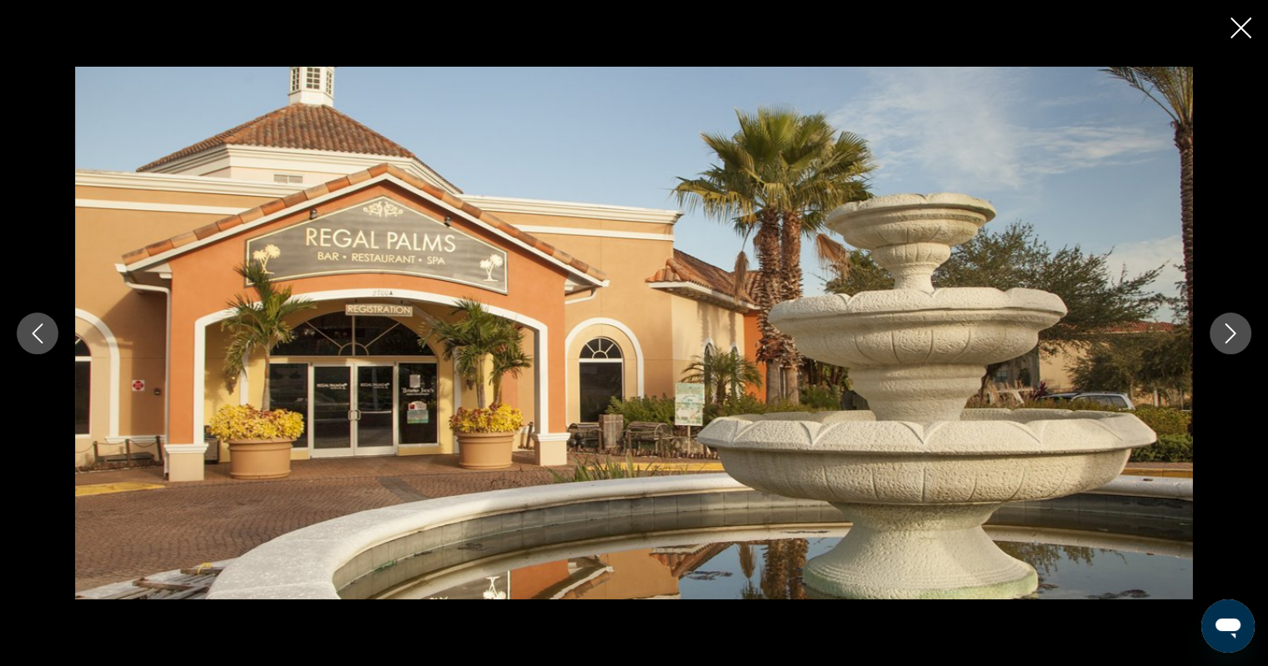
click at [1220, 338] on icon "Next image" at bounding box center [1230, 333] width 20 height 20
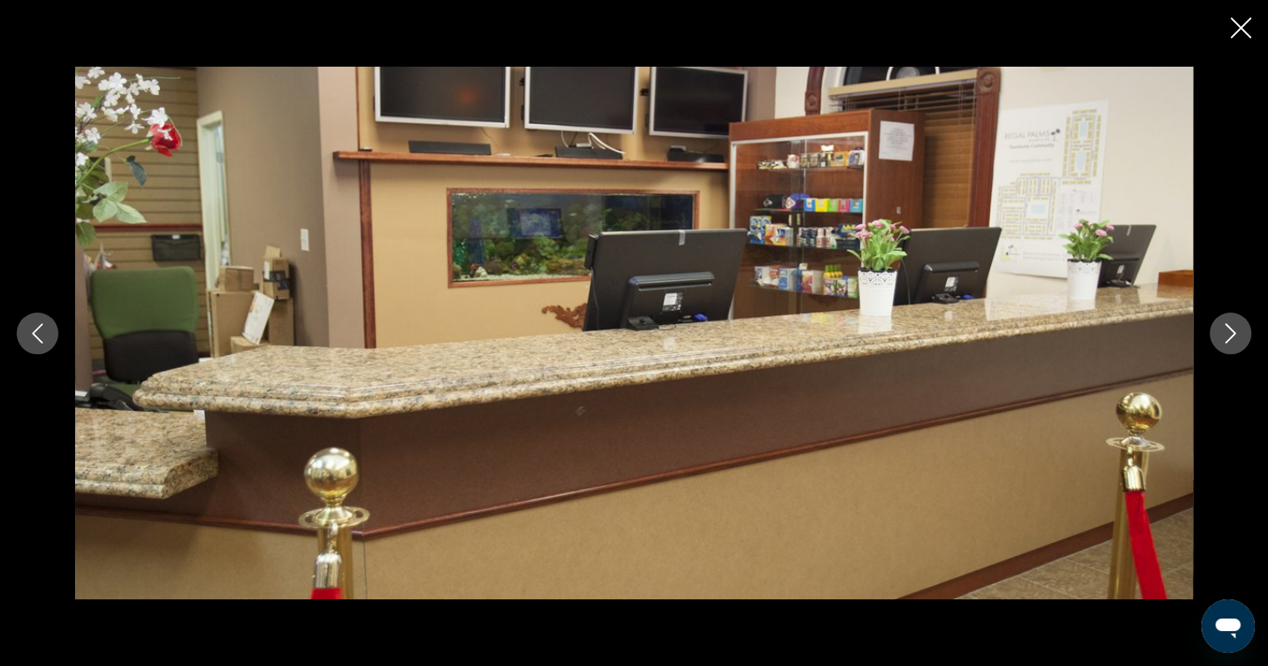
click at [1220, 338] on icon "Next image" at bounding box center [1230, 333] width 20 height 20
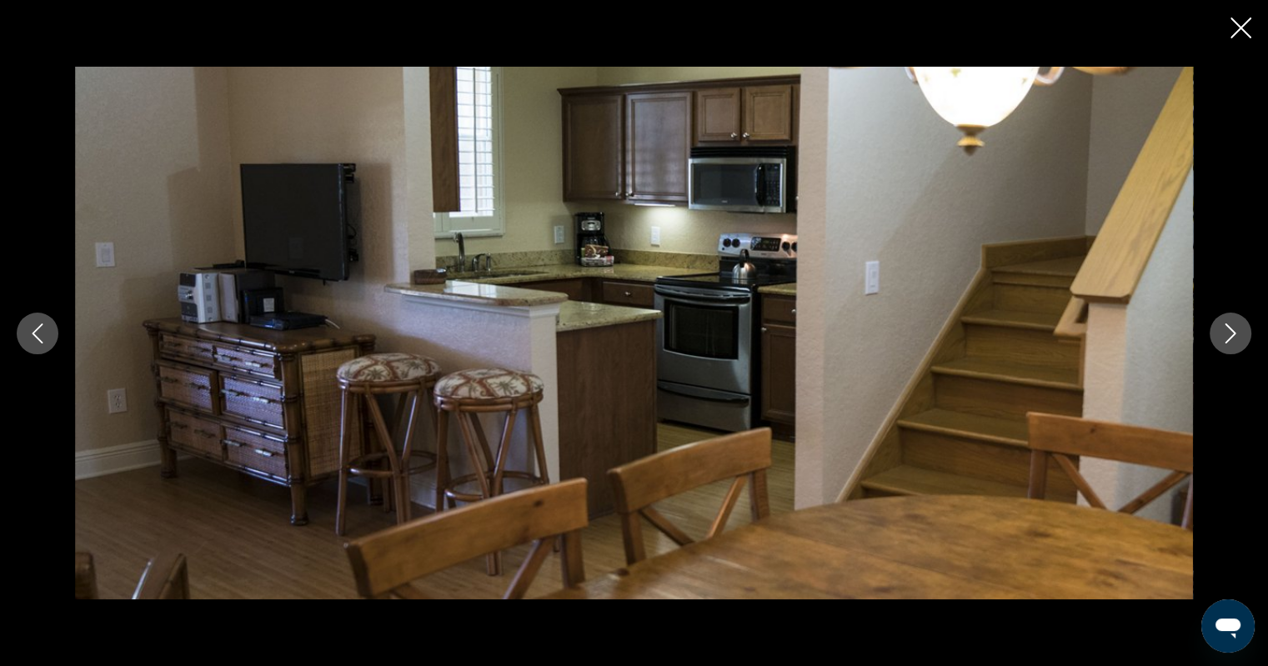
click at [1241, 42] on button "Close slideshow" at bounding box center [1240, 30] width 21 height 26
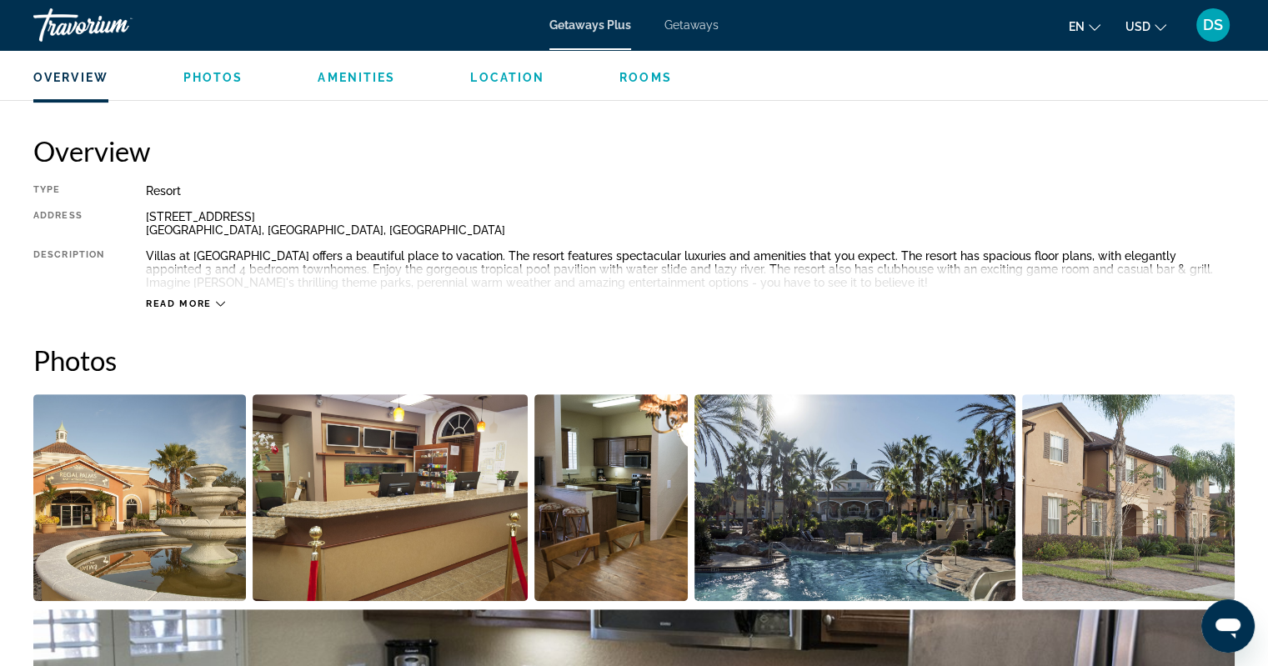
scroll to position [503, 0]
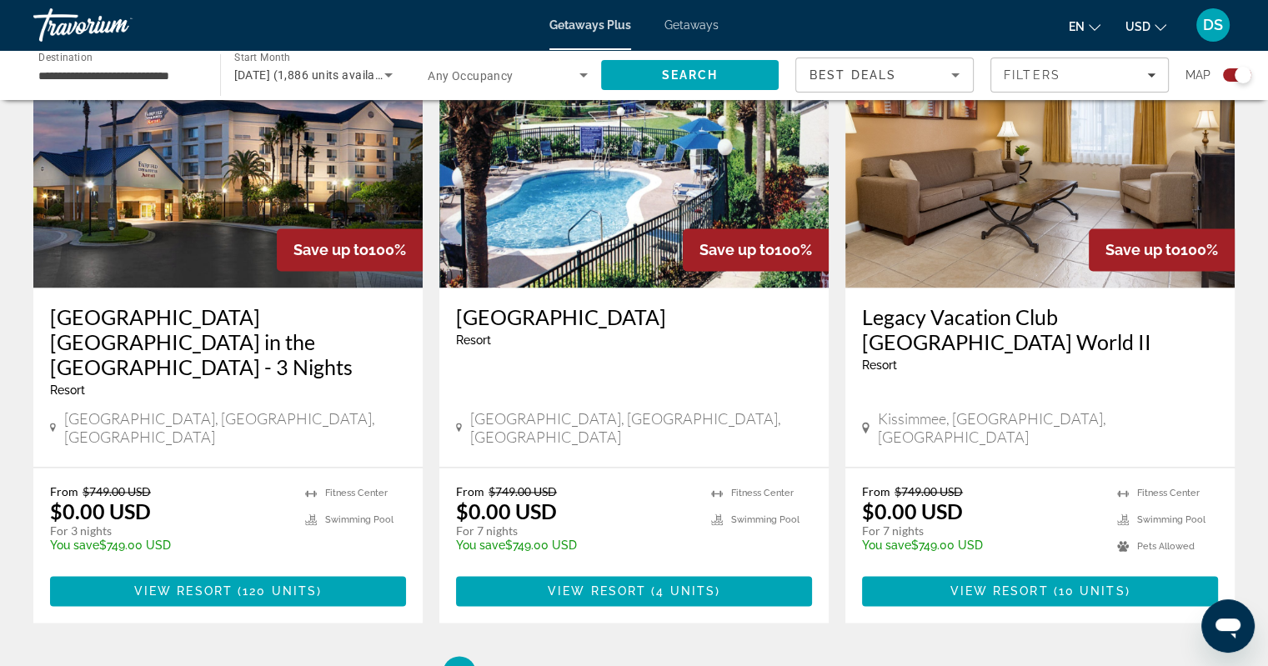
scroll to position [2555, 0]
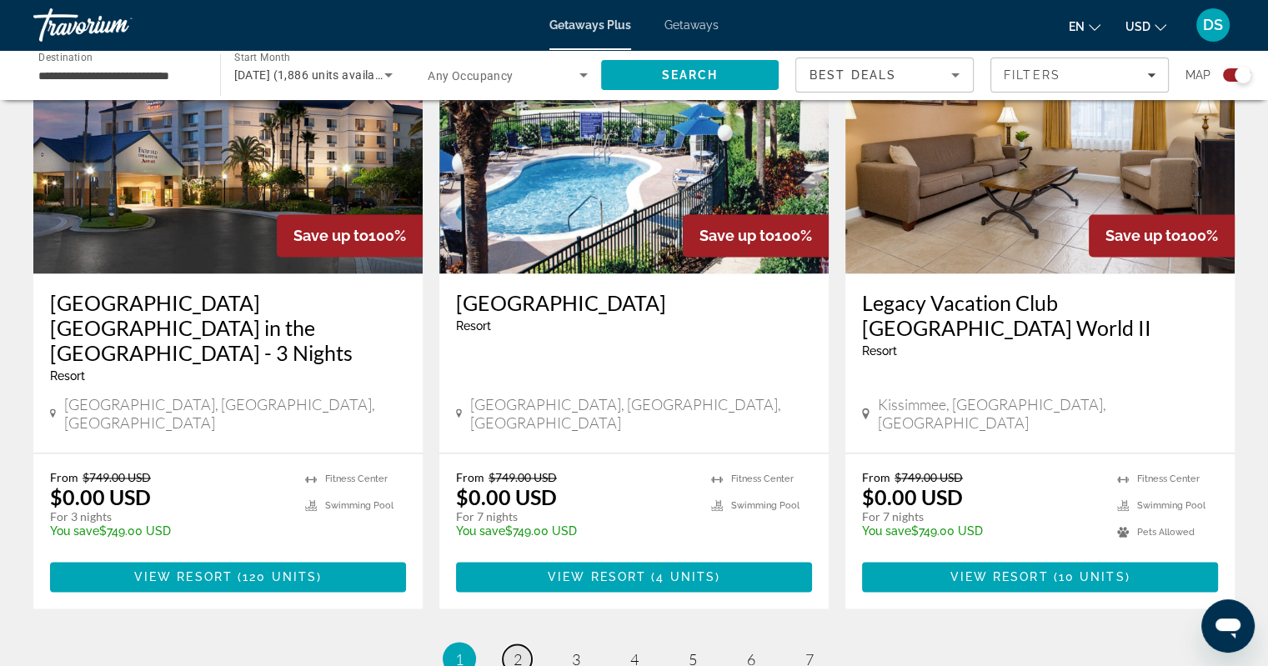
click at [513, 649] on span "2" at bounding box center [517, 658] width 8 height 18
